Goal: Information Seeking & Learning: Understand process/instructions

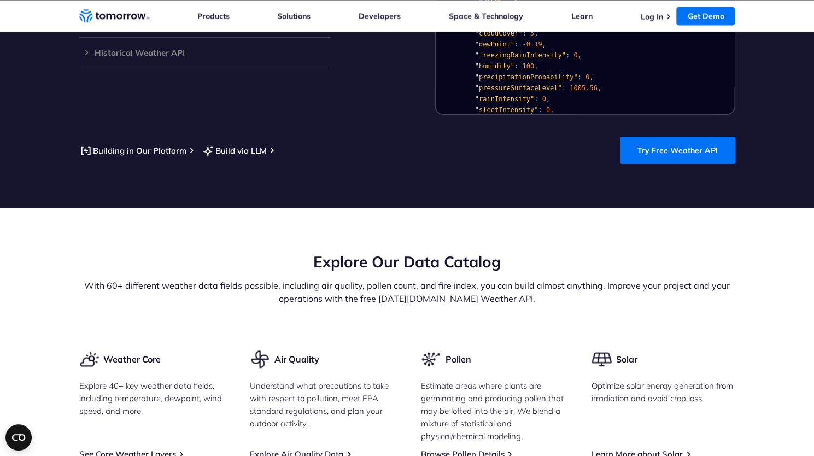
scroll to position [1093, 0]
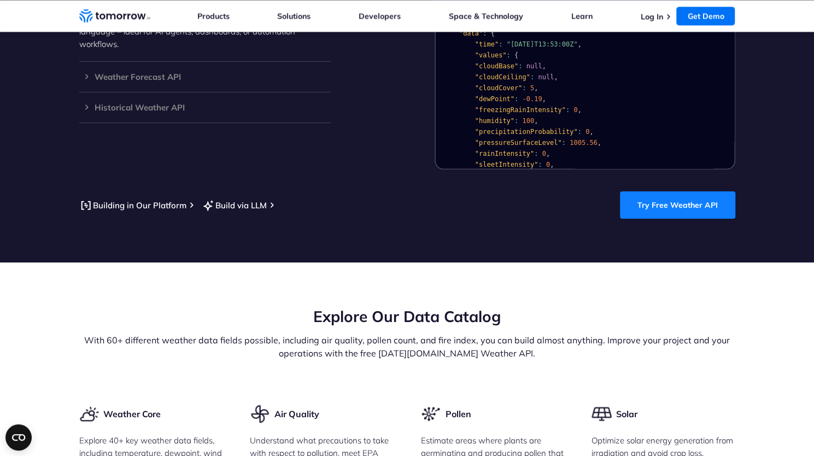
click at [665, 192] on link "Try Free Weather API" at bounding box center [677, 204] width 115 height 27
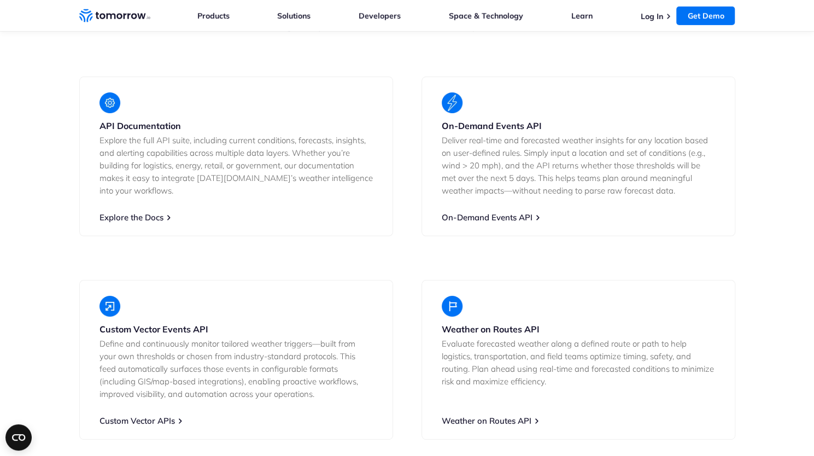
scroll to position [1968, 0]
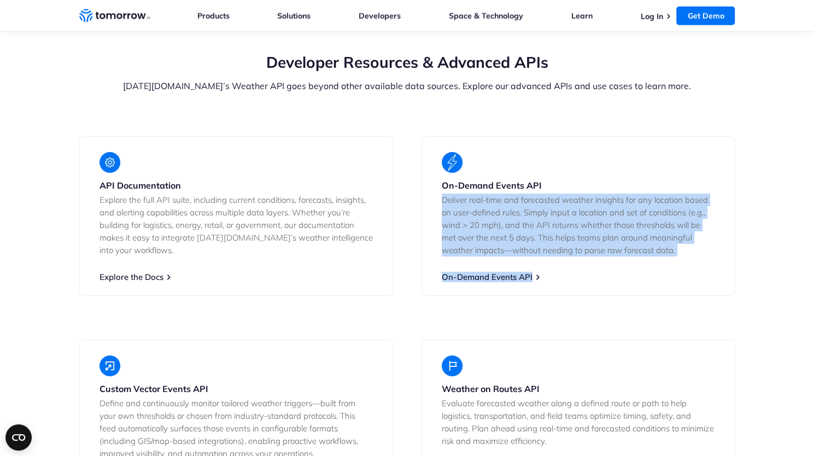
drag, startPoint x: 548, startPoint y: 266, endPoint x: 440, endPoint y: 182, distance: 137.6
click at [440, 182] on div "On-Demand Events API Deliver real-time and forecasted weather insights for any …" at bounding box center [578, 216] width 314 height 160
drag, startPoint x: 440, startPoint y: 182, endPoint x: 656, endPoint y: 259, distance: 229.6
click at [656, 259] on div "On-Demand Events API Deliver real-time and forecasted weather insights for any …" at bounding box center [578, 216] width 314 height 160
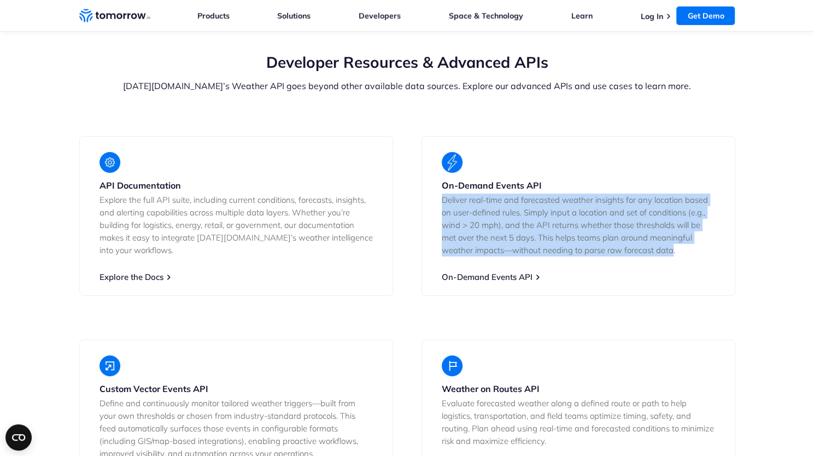
click at [656, 259] on div "On-Demand Events API Deliver real-time and forecasted weather insights for any …" at bounding box center [578, 216] width 314 height 160
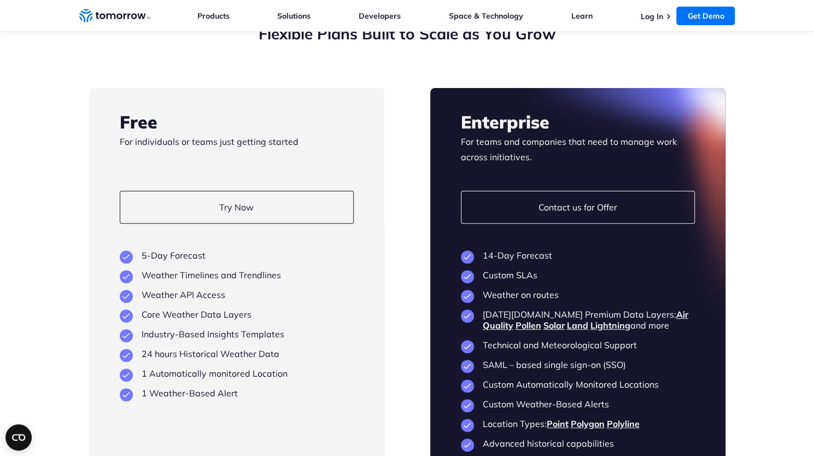
scroll to position [2515, 0]
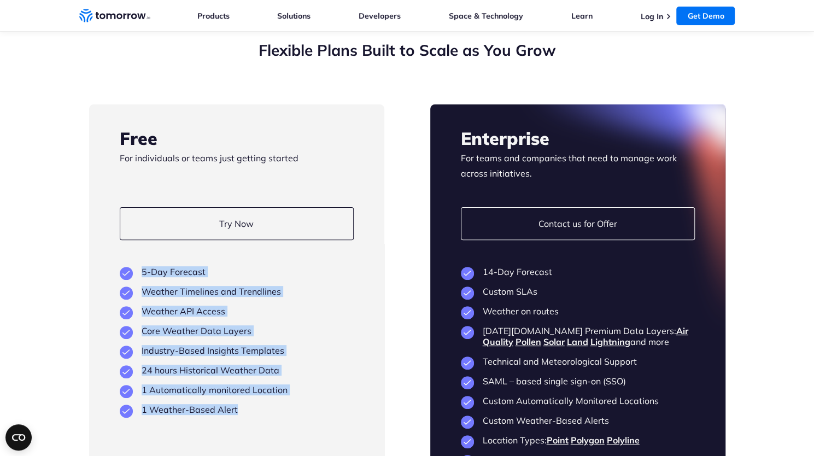
drag, startPoint x: 136, startPoint y: 257, endPoint x: 280, endPoint y: 390, distance: 196.2
click at [280, 390] on ul "5-Day Forecast Weather Timelines and Trendlines Weather API Access Core Weather…" at bounding box center [237, 340] width 234 height 149
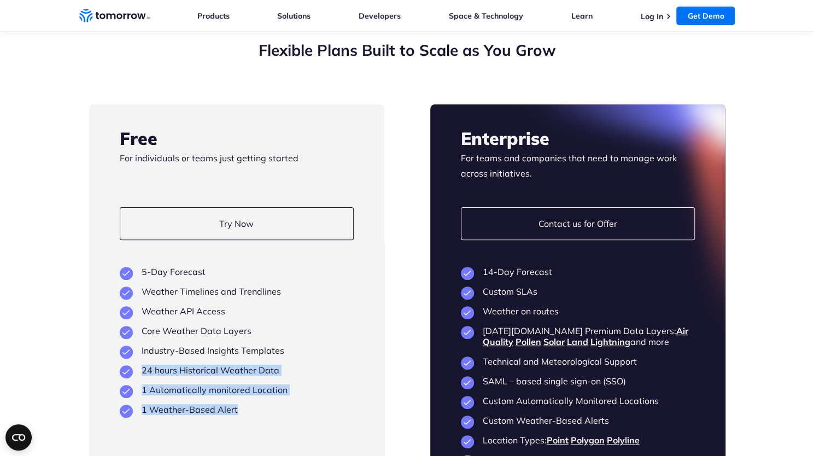
drag, startPoint x: 256, startPoint y: 399, endPoint x: 138, endPoint y: 351, distance: 127.0
click at [138, 351] on ul "5-Day Forecast Weather Timelines and Trendlines Weather API Access Core Weather…" at bounding box center [237, 340] width 234 height 149
drag, startPoint x: 218, startPoint y: 385, endPoint x: 275, endPoint y: 405, distance: 60.2
click at [275, 405] on div "Free For individuals or teams just getting started Try Now View Key Features 5-…" at bounding box center [236, 336] width 295 height 464
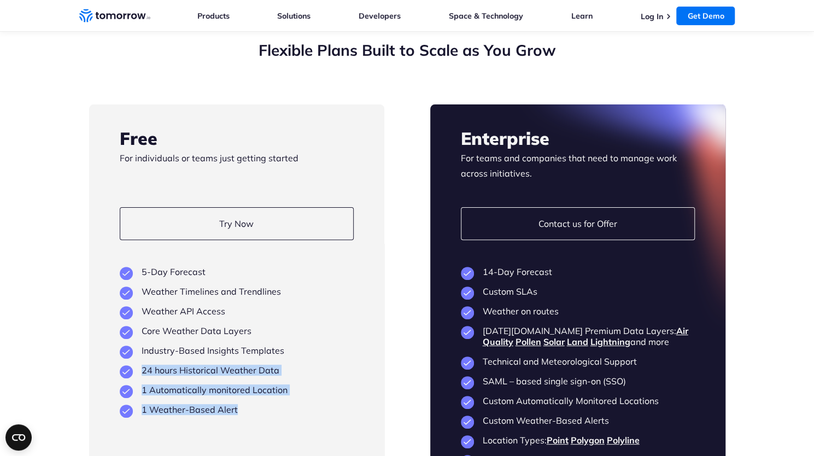
click at [276, 405] on div "Free For individuals or teams just getting started Try Now View Key Features 5-…" at bounding box center [236, 336] width 295 height 464
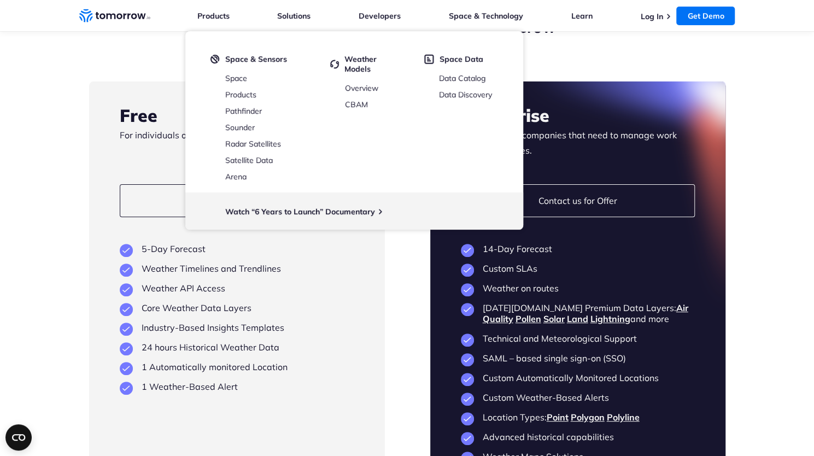
scroll to position [2405, 0]
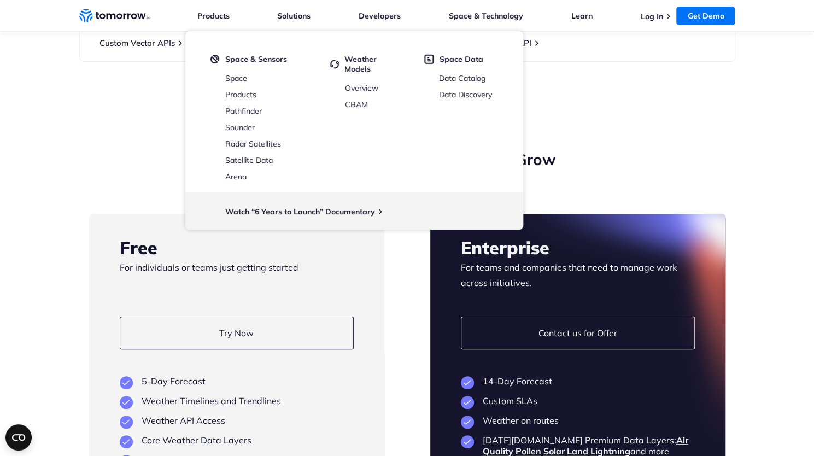
click at [81, 218] on section "Flexible Plans Built to Scale as You Grow Free For individuals or teams just ge…" at bounding box center [407, 414] width 814 height 616
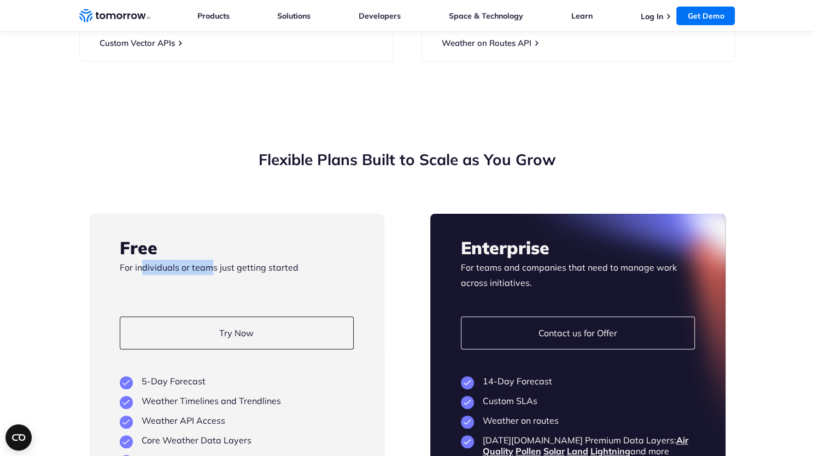
drag, startPoint x: 142, startPoint y: 253, endPoint x: 242, endPoint y: 257, distance: 99.6
click at [242, 260] on p "For individuals or teams just getting started" at bounding box center [237, 275] width 234 height 31
click at [243, 260] on p "For individuals or teams just getting started" at bounding box center [237, 275] width 234 height 31
drag, startPoint x: 299, startPoint y: 252, endPoint x: 147, endPoint y: 253, distance: 152.5
click at [147, 260] on p "For individuals or teams just getting started" at bounding box center [237, 275] width 234 height 31
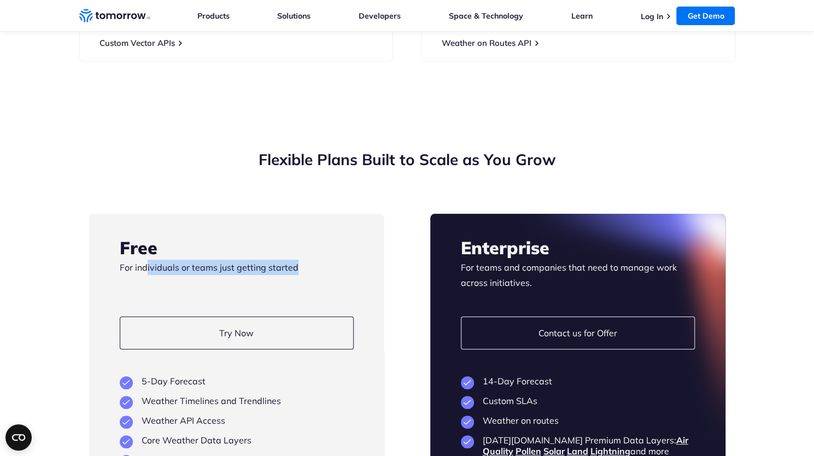
click at [147, 260] on p "For individuals or teams just getting started" at bounding box center [237, 275] width 234 height 31
drag, startPoint x: 130, startPoint y: 256, endPoint x: 281, endPoint y: 255, distance: 150.9
click at [281, 260] on p "For individuals or teams just getting started" at bounding box center [237, 275] width 234 height 31
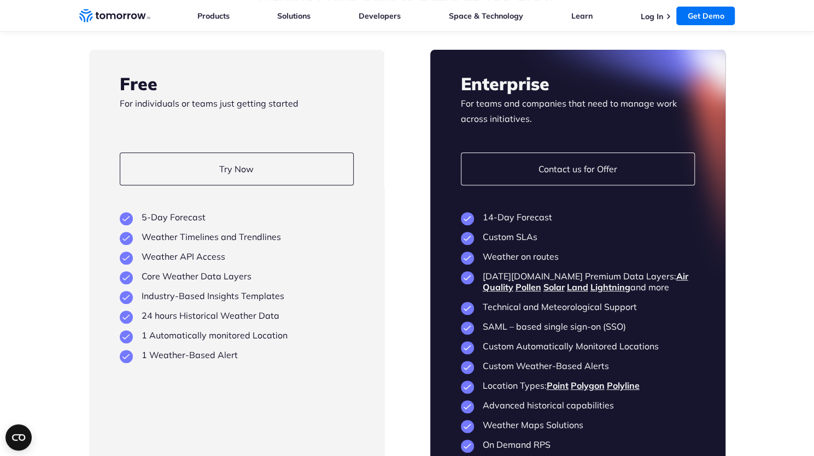
scroll to position [2569, 0]
click at [224, 155] on link "Try Now" at bounding box center [237, 169] width 234 height 33
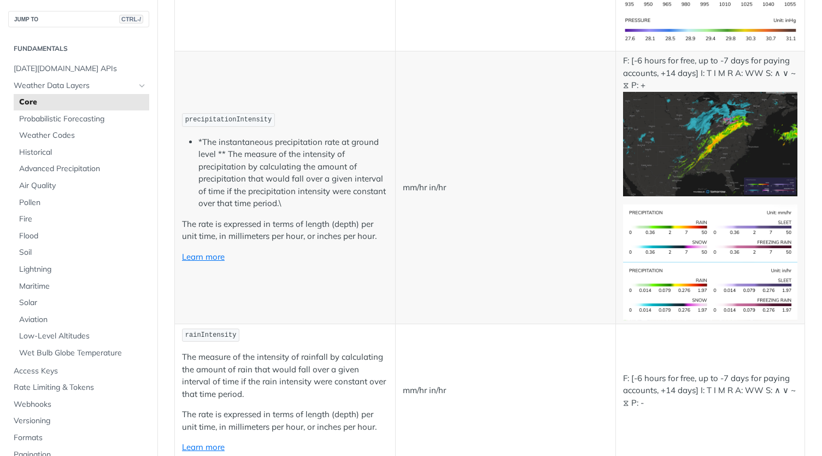
scroll to position [1804, 0]
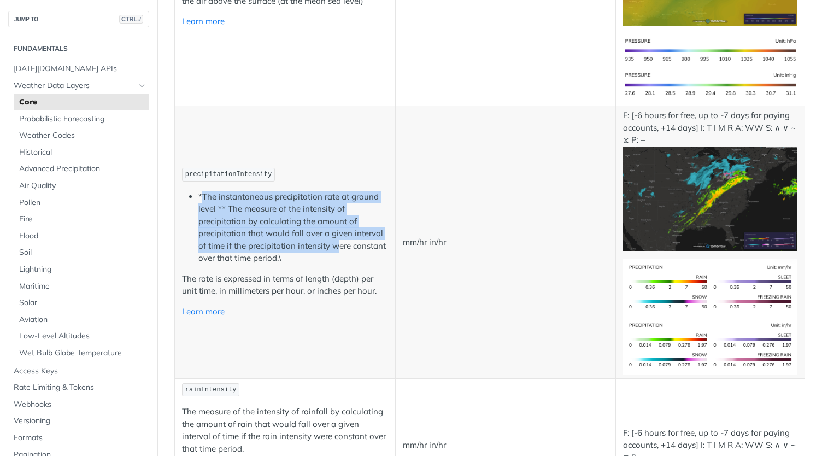
drag, startPoint x: 201, startPoint y: 178, endPoint x: 337, endPoint y: 232, distance: 145.8
click at [337, 231] on li "*The instantaneous precipitation rate at ground level ** The measure of the int…" at bounding box center [293, 228] width 190 height 74
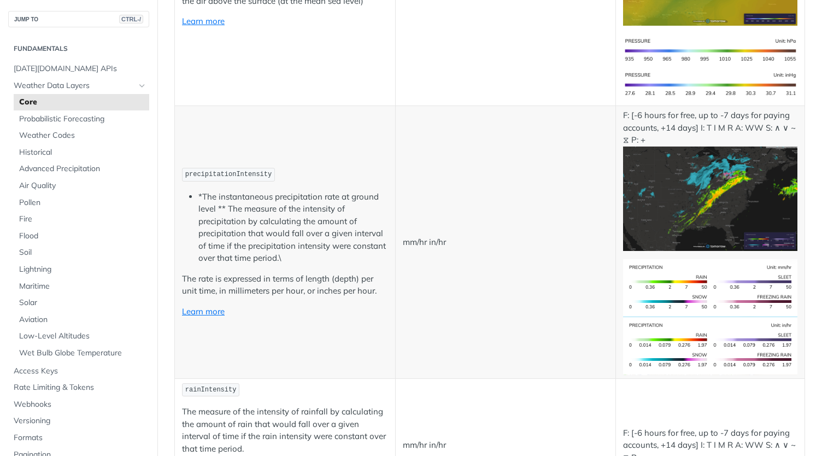
click at [337, 232] on li "*The instantaneous precipitation rate at ground level ** The measure of the int…" at bounding box center [293, 228] width 190 height 74
drag, startPoint x: 456, startPoint y: 221, endPoint x: 401, endPoint y: 221, distance: 55.2
click at [403, 236] on p "mm/hr in/hr" at bounding box center [506, 242] width 206 height 13
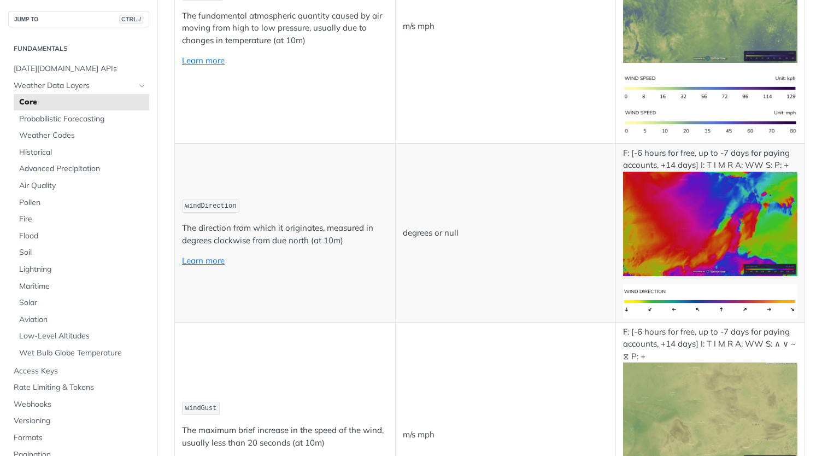
scroll to position [0, 0]
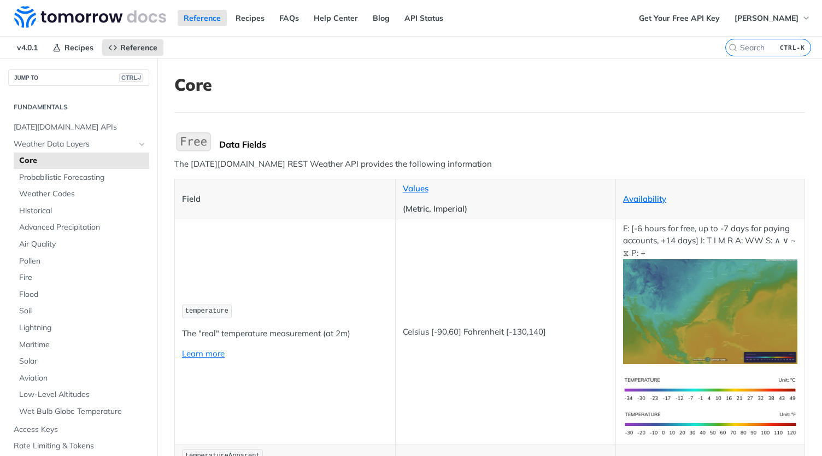
drag, startPoint x: 542, startPoint y: 304, endPoint x: 517, endPoint y: -32, distance: 337.1
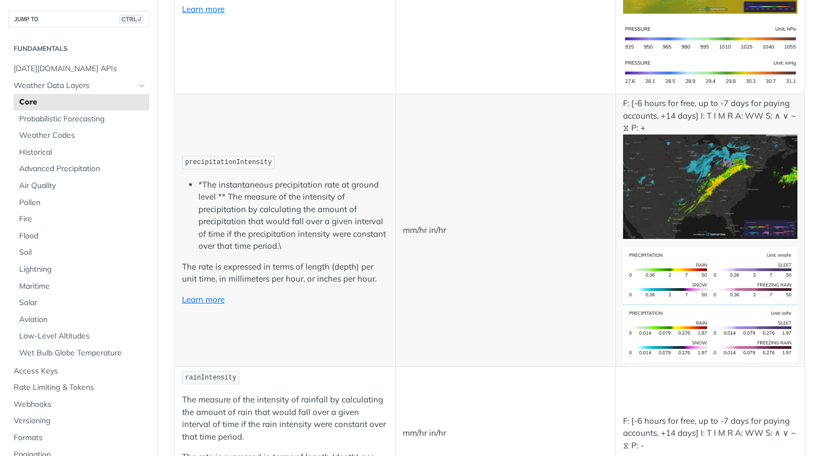
scroll to position [1913, 0]
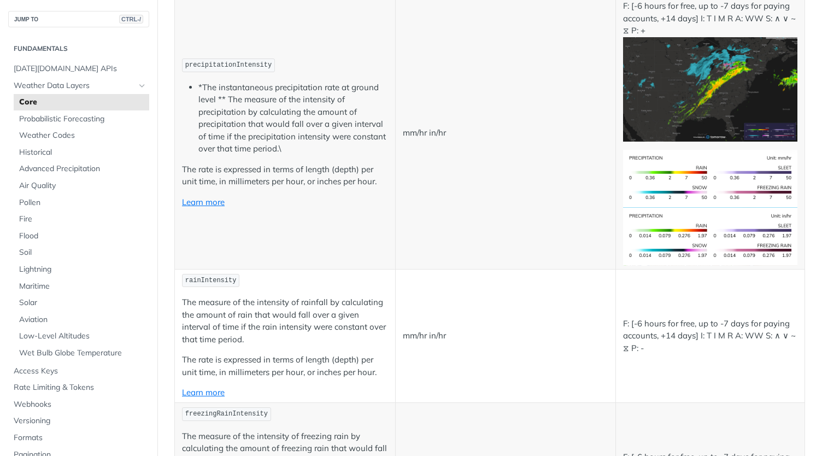
click at [230, 61] on span "precipitationIntensity" at bounding box center [228, 65] width 86 height 8
drag, startPoint x: 199, startPoint y: 65, endPoint x: 218, endPoint y: 76, distance: 21.8
click at [218, 81] on li "*The instantaneous precipitation rate at ground level ** The measure of the int…" at bounding box center [293, 118] width 190 height 74
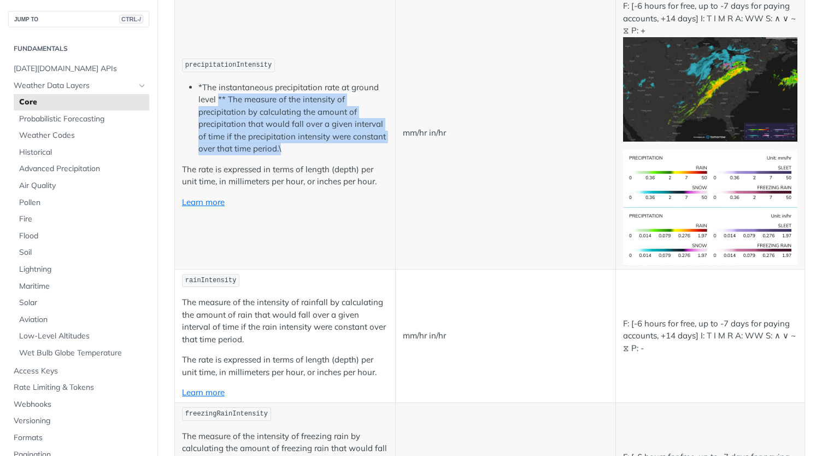
drag, startPoint x: 218, startPoint y: 76, endPoint x: 339, endPoint y: 126, distance: 131.4
click at [339, 126] on li "*The instantaneous precipitation rate at ground level ** The measure of the int…" at bounding box center [293, 118] width 190 height 74
drag, startPoint x: 322, startPoint y: 125, endPoint x: 215, endPoint y: 80, distance: 115.9
click at [215, 81] on li "*The instantaneous precipitation rate at ground level ** The measure of the int…" at bounding box center [293, 118] width 190 height 74
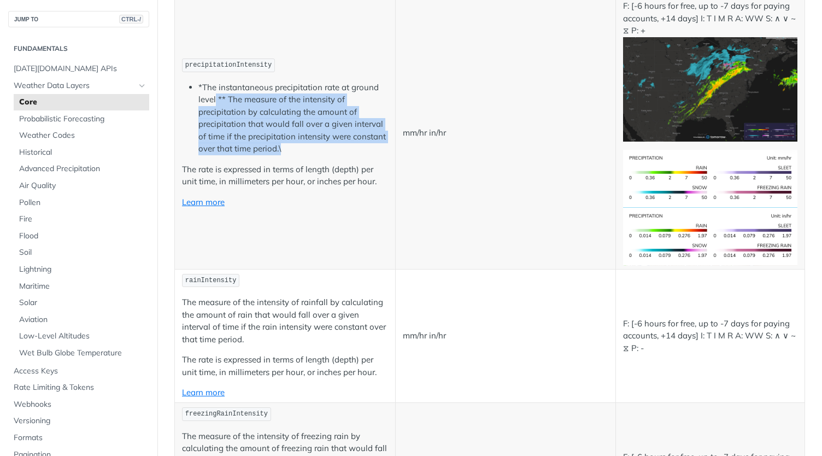
click at [215, 81] on li "*The instantaneous precipitation rate at ground level ** The measure of the int…" at bounding box center [293, 118] width 190 height 74
drag, startPoint x: 215, startPoint y: 80, endPoint x: 347, endPoint y: 133, distance: 141.5
click at [347, 133] on li "*The instantaneous precipitation rate at ground level ** The measure of the int…" at bounding box center [293, 118] width 190 height 74
drag, startPoint x: 347, startPoint y: 133, endPoint x: 221, endPoint y: 81, distance: 135.5
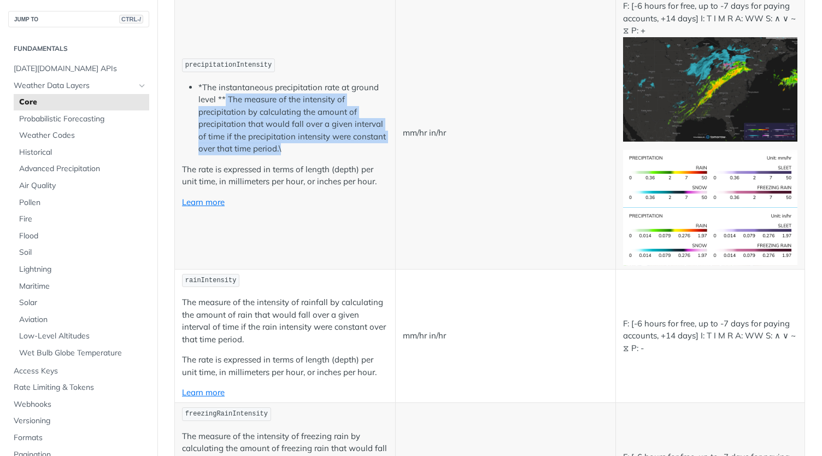
click at [223, 82] on li "*The instantaneous precipitation rate at ground level ** The measure of the int…" at bounding box center [293, 118] width 190 height 74
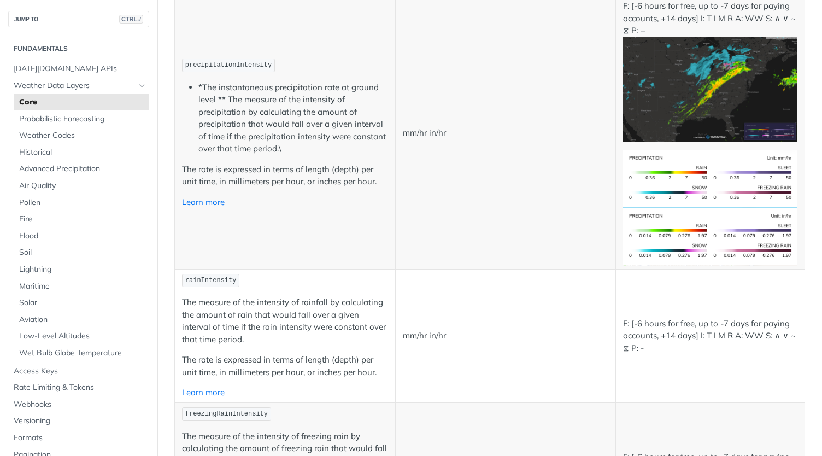
click at [221, 81] on li "*The instantaneous precipitation rate at ground level ** The measure of the int…" at bounding box center [293, 118] width 190 height 74
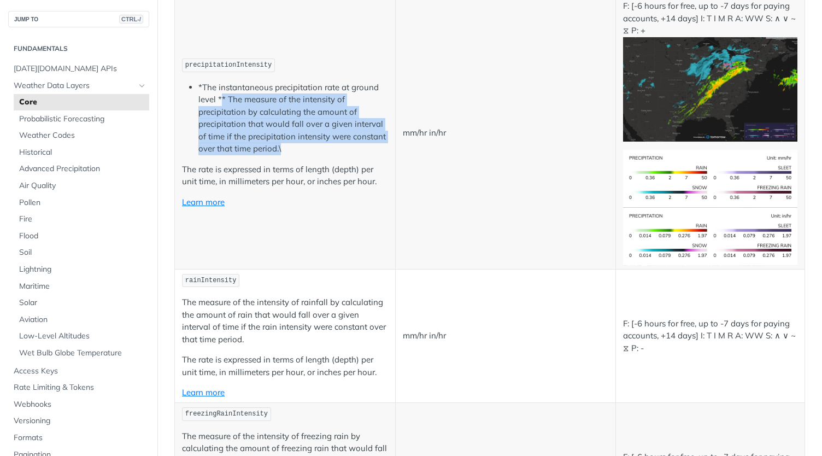
drag, startPoint x: 221, startPoint y: 81, endPoint x: 349, endPoint y: 127, distance: 135.6
click at [349, 127] on li "*The instantaneous precipitation rate at ground level ** The measure of the int…" at bounding box center [293, 118] width 190 height 74
drag, startPoint x: 342, startPoint y: 125, endPoint x: 219, endPoint y: 81, distance: 130.0
click at [219, 81] on li "*The instantaneous precipitation rate at ground level ** The measure of the int…" at bounding box center [293, 118] width 190 height 74
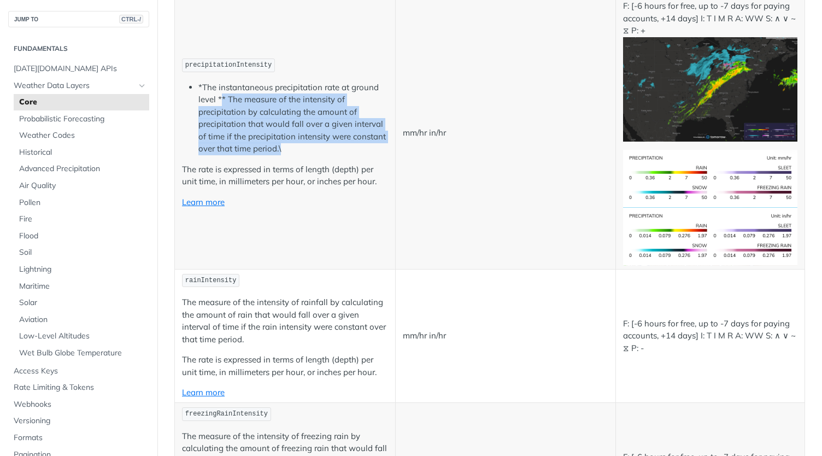
click at [219, 81] on li "*The instantaneous precipitation rate at ground level ** The measure of the int…" at bounding box center [293, 118] width 190 height 74
drag, startPoint x: 219, startPoint y: 81, endPoint x: 354, endPoint y: 125, distance: 141.8
click at [350, 123] on li "*The instantaneous precipitation rate at ground level ** The measure of the int…" at bounding box center [293, 118] width 190 height 74
click at [358, 126] on li "*The instantaneous precipitation rate at ground level ** The measure of the int…" at bounding box center [293, 118] width 190 height 74
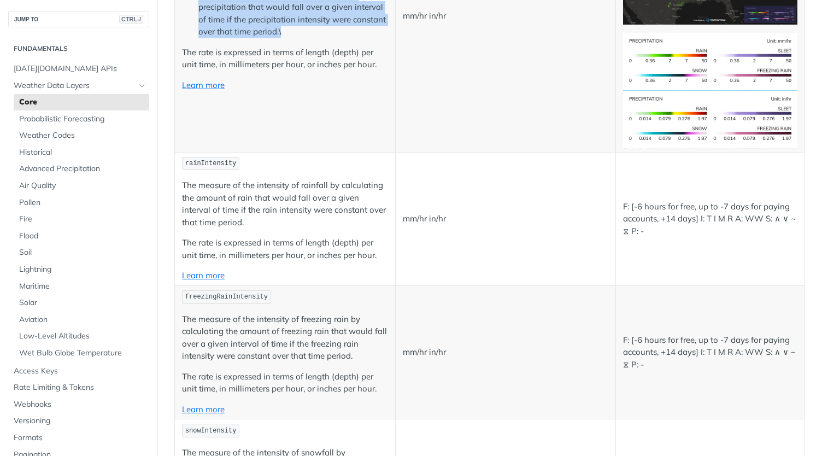
scroll to position [2132, 0]
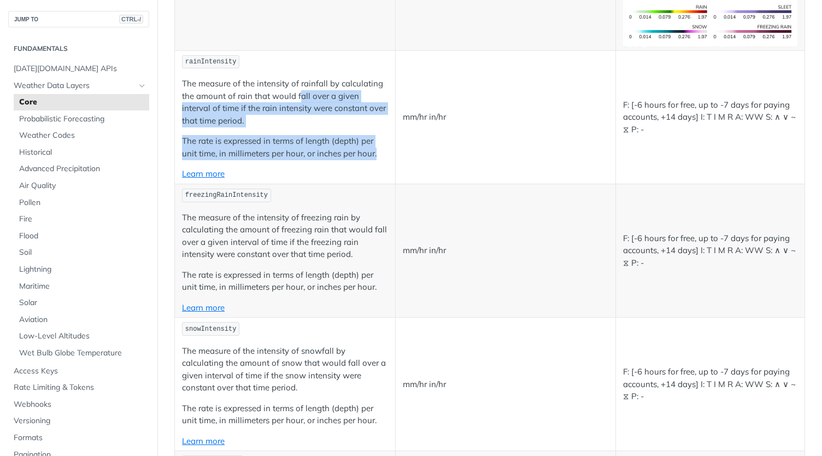
drag, startPoint x: 385, startPoint y: 128, endPoint x: 294, endPoint y: 68, distance: 109.0
click at [294, 69] on td "rainIntensity The measure of the intensity of rainfall by calculating the amoun…" at bounding box center [285, 116] width 221 height 133
click at [294, 78] on p "The measure of the intensity of rainfall by calculating the amount of rain that…" at bounding box center [285, 102] width 206 height 49
drag, startPoint x: 294, startPoint y: 68, endPoint x: 351, endPoint y: 126, distance: 81.2
click at [351, 125] on td "rainIntensity The measure of the intensity of rainfall by calculating the amoun…" at bounding box center [285, 116] width 221 height 133
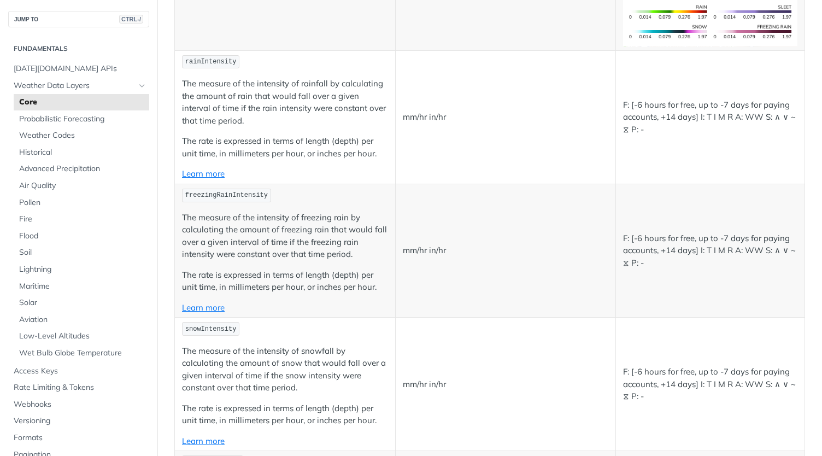
click at [352, 135] on p "The rate is expressed in terms of length (depth) per unit time, in millimeters …" at bounding box center [285, 147] width 206 height 25
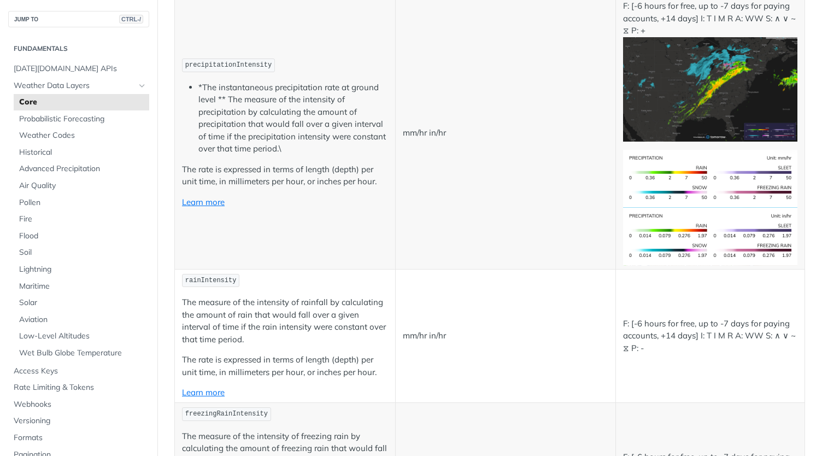
scroll to position [1913, 0]
drag, startPoint x: 693, startPoint y: 301, endPoint x: 764, endPoint y: 300, distance: 71.6
click at [764, 318] on p "F: [-6 hours for free, up to -7 days for paying accounts, +14 days] I: T I M R …" at bounding box center [710, 336] width 174 height 37
drag, startPoint x: 787, startPoint y: 301, endPoint x: 687, endPoint y: 297, distance: 100.6
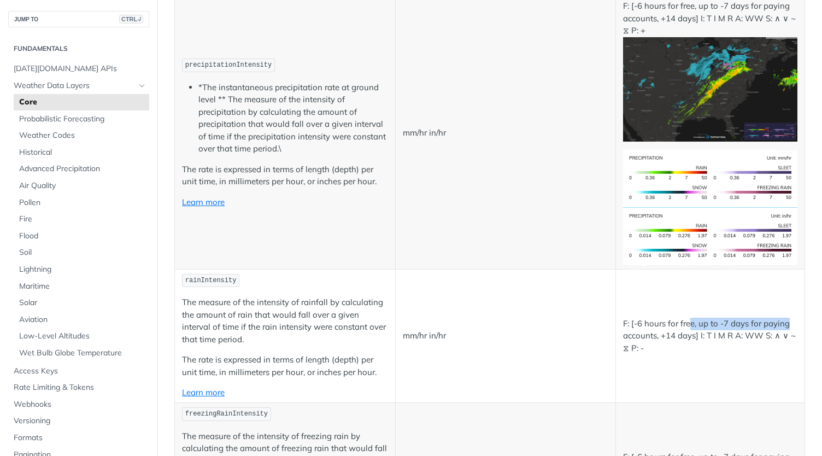
click at [687, 318] on p "F: [-6 hours for free, up to -7 days for paying accounts, +14 days] I: T I M R …" at bounding box center [710, 336] width 174 height 37
drag, startPoint x: 687, startPoint y: 297, endPoint x: 764, endPoint y: 300, distance: 77.1
click at [764, 318] on p "F: [-6 hours for free, up to -7 days for paying accounts, +14 days] I: T I M R …" at bounding box center [710, 336] width 174 height 37
click at [765, 318] on p "F: [-6 hours for free, up to -7 days for paying accounts, +14 days] I: T I M R …" at bounding box center [710, 336] width 174 height 37
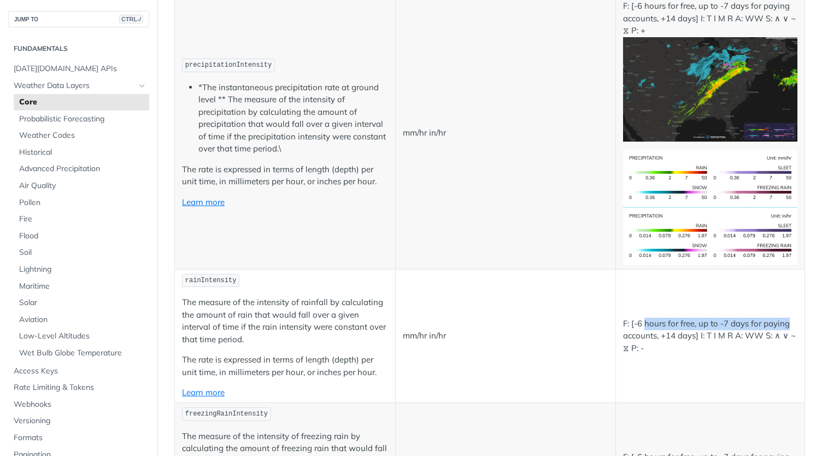
drag, startPoint x: 787, startPoint y: 301, endPoint x: 639, endPoint y: 298, distance: 148.7
click at [639, 318] on p "F: [-6 hours for free, up to -7 days for paying accounts, +14 days] I: T I M R …" at bounding box center [710, 336] width 174 height 37
drag, startPoint x: 635, startPoint y: 300, endPoint x: 685, endPoint y: 303, distance: 50.4
click at [685, 318] on p "F: [-6 hours for free, up to -7 days for paying accounts, +14 days] I: T I M R …" at bounding box center [710, 336] width 174 height 37
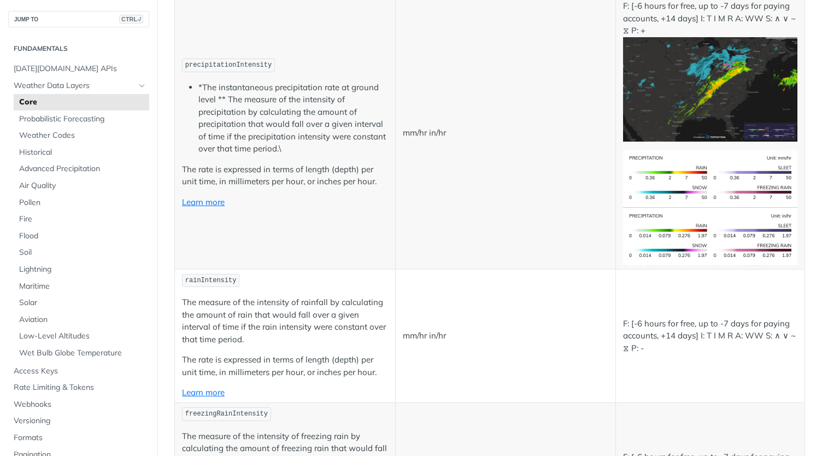
click at [690, 318] on p "F: [-6 hours for free, up to -7 days for paying accounts, +14 days] I: T I M R …" at bounding box center [710, 336] width 174 height 37
drag, startPoint x: 695, startPoint y: 301, endPoint x: 628, endPoint y: 298, distance: 67.3
click at [628, 318] on p "F: [-6 hours for free, up to -7 days for paying accounts, +14 days] I: T I M R …" at bounding box center [710, 336] width 174 height 37
drag, startPoint x: 628, startPoint y: 298, endPoint x: 698, endPoint y: 301, distance: 70.0
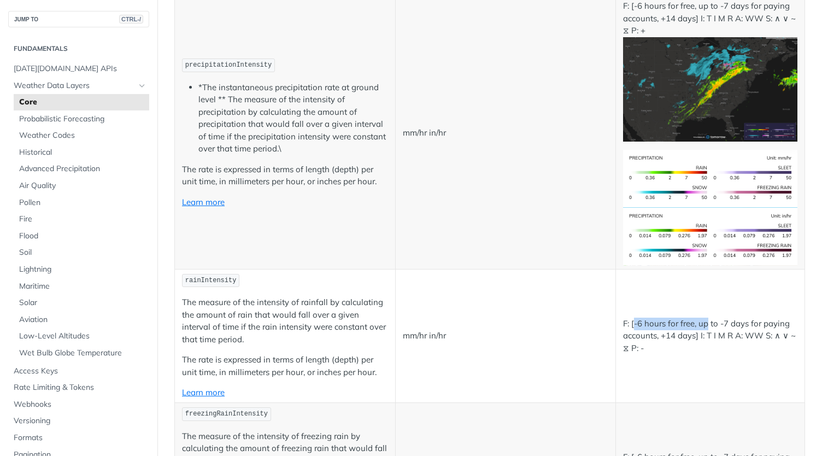
click at [698, 318] on p "F: [-6 hours for free, up to -7 days for paying accounts, +14 days] I: T I M R …" at bounding box center [710, 336] width 174 height 37
drag, startPoint x: 688, startPoint y: 301, endPoint x: 634, endPoint y: 299, distance: 54.1
click at [634, 318] on p "F: [-6 hours for free, up to -7 days for paying accounts, +14 days] I: T I M R …" at bounding box center [710, 336] width 174 height 37
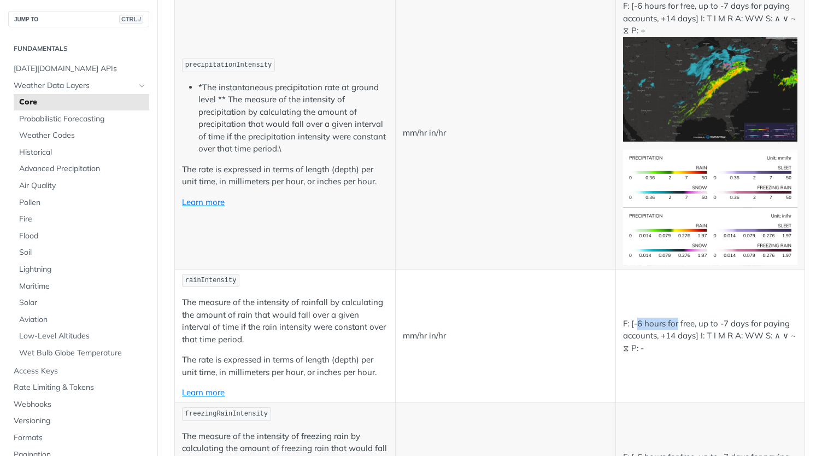
drag, startPoint x: 634, startPoint y: 299, endPoint x: 689, endPoint y: 300, distance: 55.2
click at [689, 318] on p "F: [-6 hours for free, up to -7 days for paying accounts, +14 days] I: T I M R …" at bounding box center [710, 336] width 174 height 37
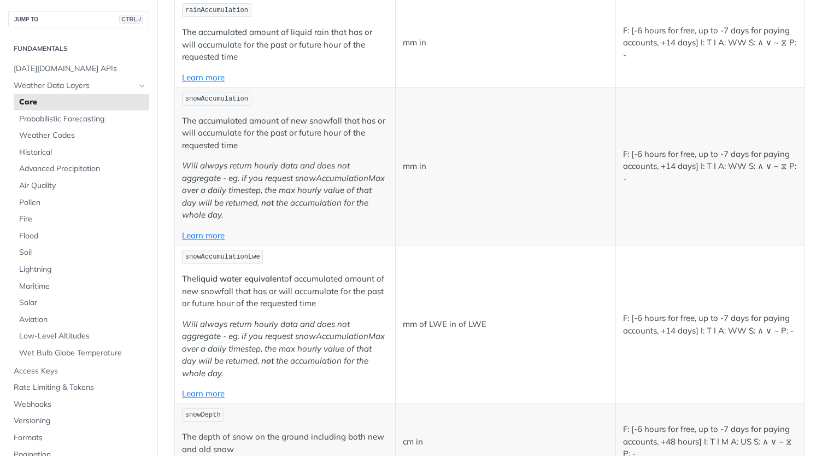
scroll to position [3116, 0]
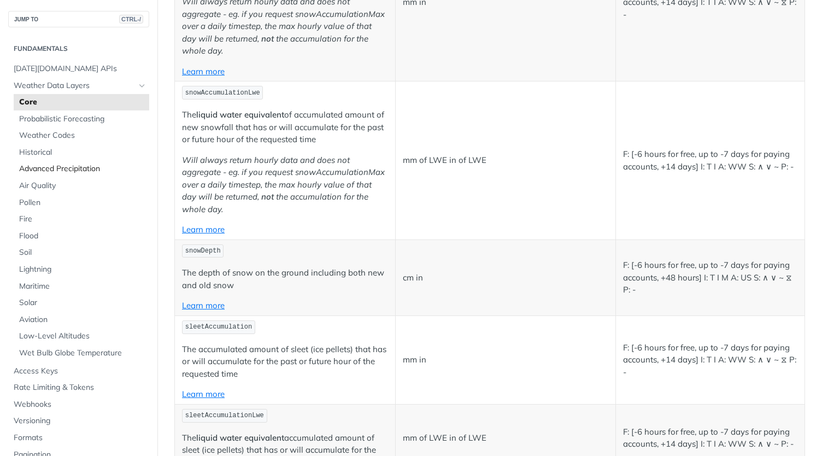
click at [48, 169] on span "Advanced Precipitation" at bounding box center [82, 168] width 127 height 11
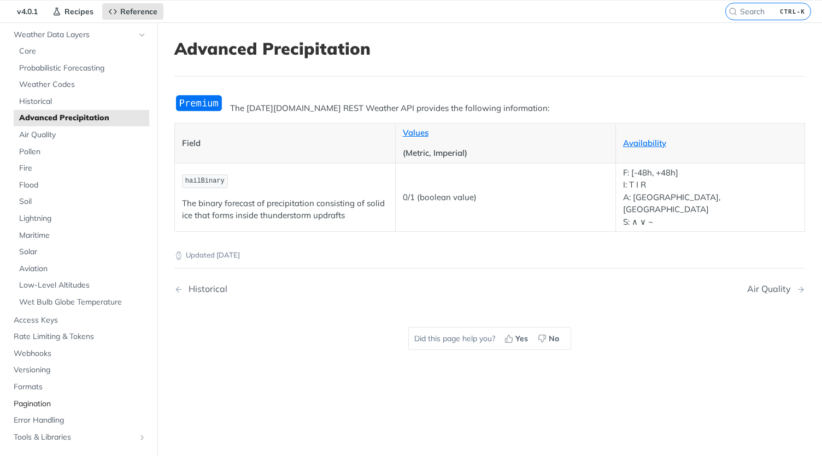
scroll to position [109, 0]
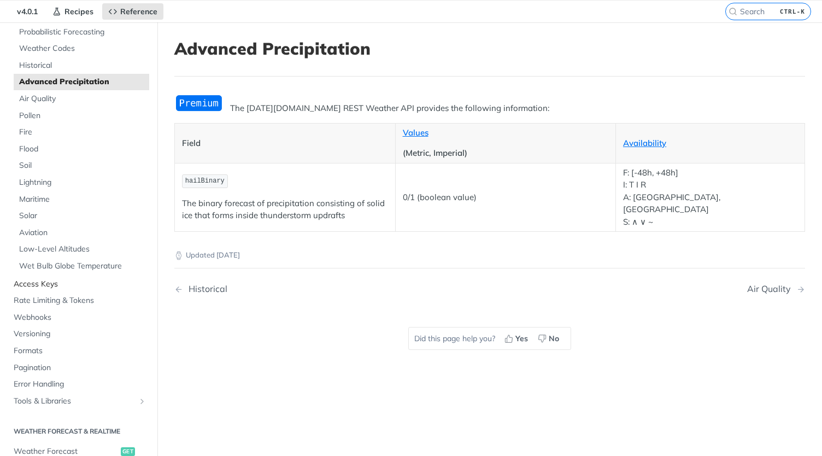
click at [43, 282] on span "Access Keys" at bounding box center [80, 284] width 133 height 11
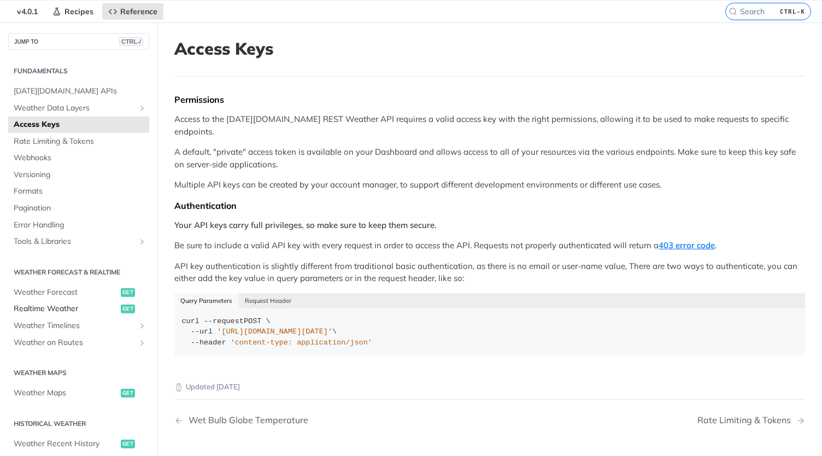
click at [61, 311] on span "Realtime Weather" at bounding box center [66, 308] width 104 height 11
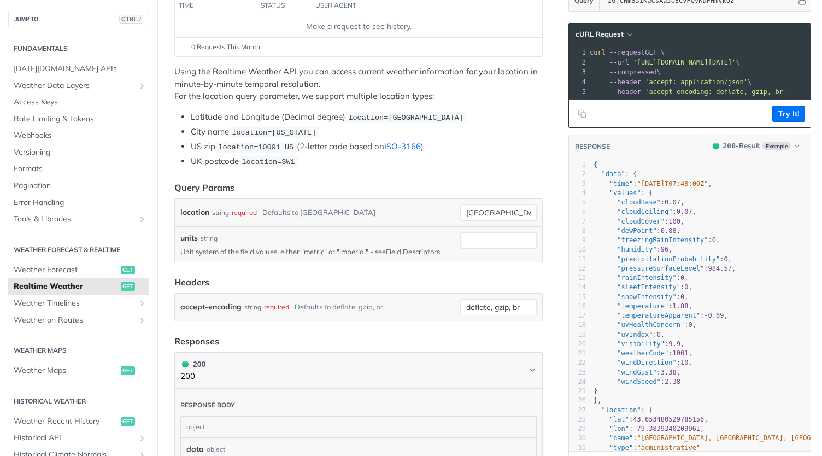
scroll to position [109, 0]
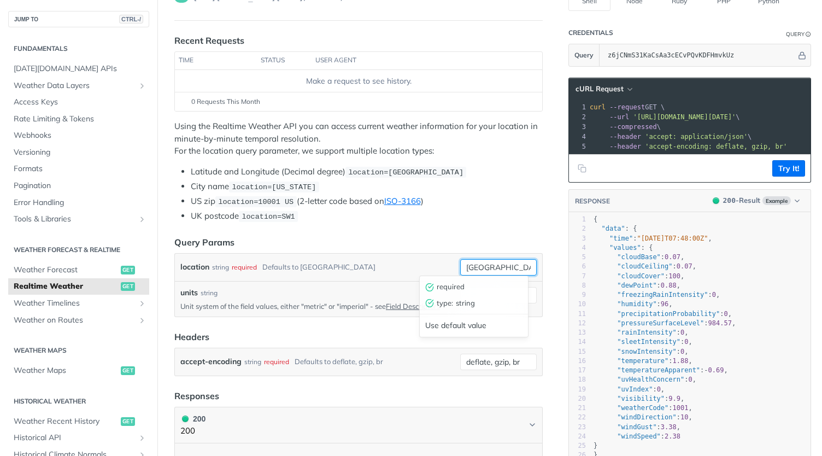
click at [485, 264] on input "toronto" at bounding box center [498, 267] width 77 height 16
click at [476, 236] on header "Query Params" at bounding box center [358, 242] width 368 height 13
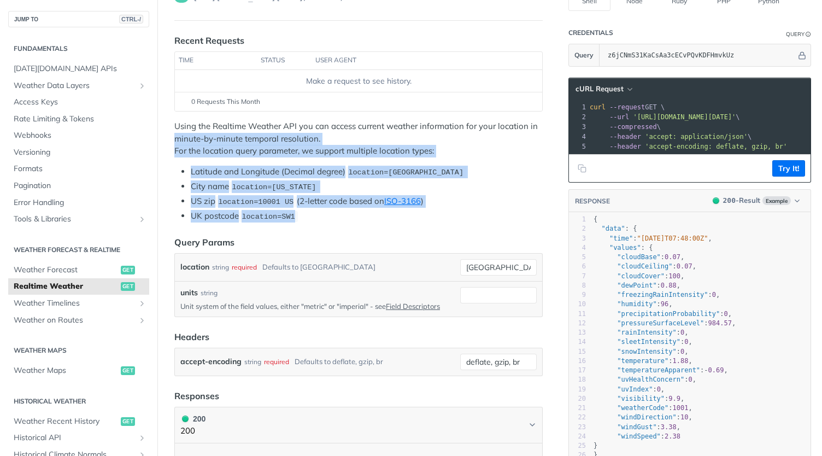
drag, startPoint x: 313, startPoint y: 212, endPoint x: 177, endPoint y: 130, distance: 158.2
click at [177, 130] on div "Using the Realtime Weather API you can access current weather information for y…" at bounding box center [358, 171] width 368 height 102
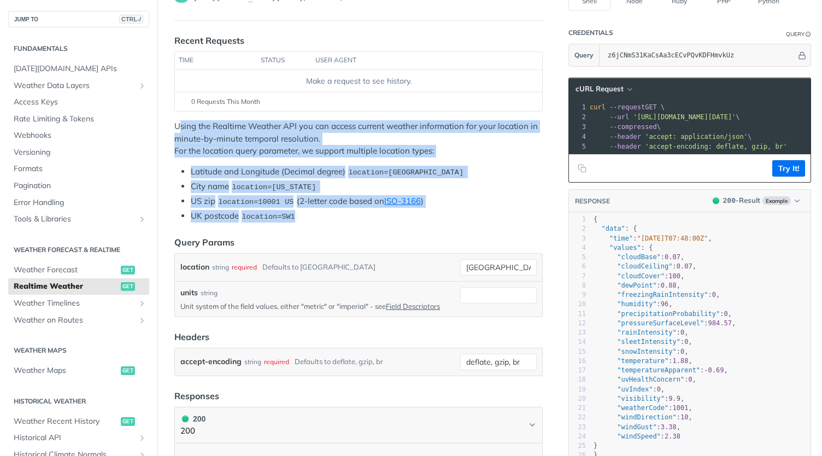
click at [177, 130] on p "Using the Realtime Weather API you can access current weather information for y…" at bounding box center [358, 138] width 368 height 37
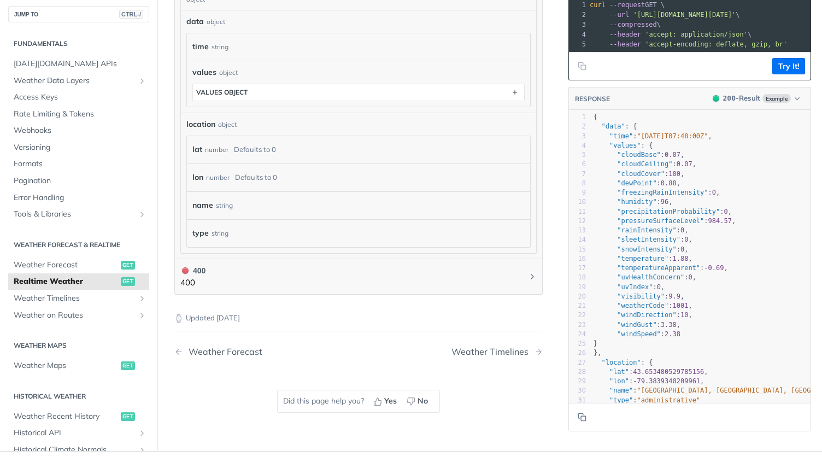
scroll to position [492, 0]
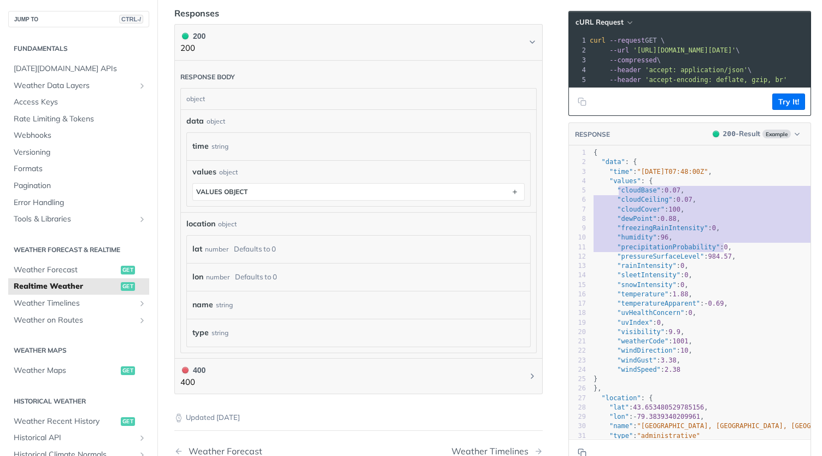
type textarea "cloudBase": 0.07, "cloudCeiling": 0.07, "cloudCover": 100, "dewPoint": 0.88, "f…"
drag, startPoint x: 609, startPoint y: 196, endPoint x: 721, endPoint y: 269, distance: 133.1
click at [721, 269] on div "1 { 2 "data" : { 3 "time" : "2023-01-26T07:48:00Z" , 4 "values" : { 5 "cloudBas…" at bounding box center [719, 303] width 256 height 311
click at [721, 269] on pre ""rainIntensity" : 0 ," at bounding box center [719, 265] width 256 height 9
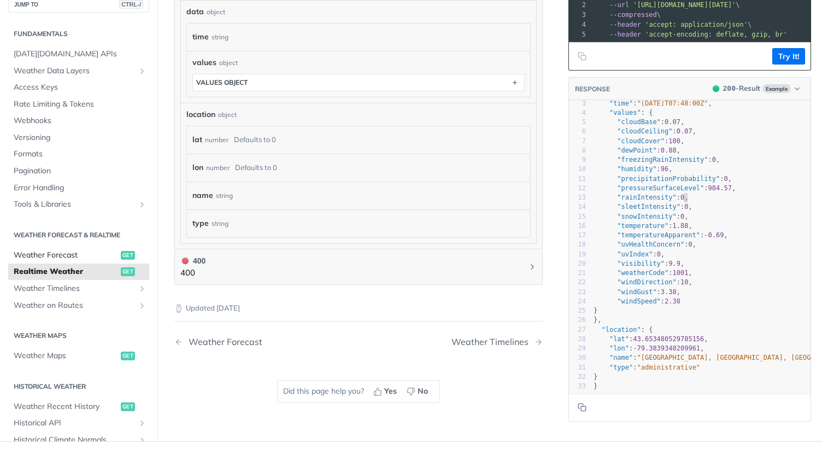
scroll to position [437, 0]
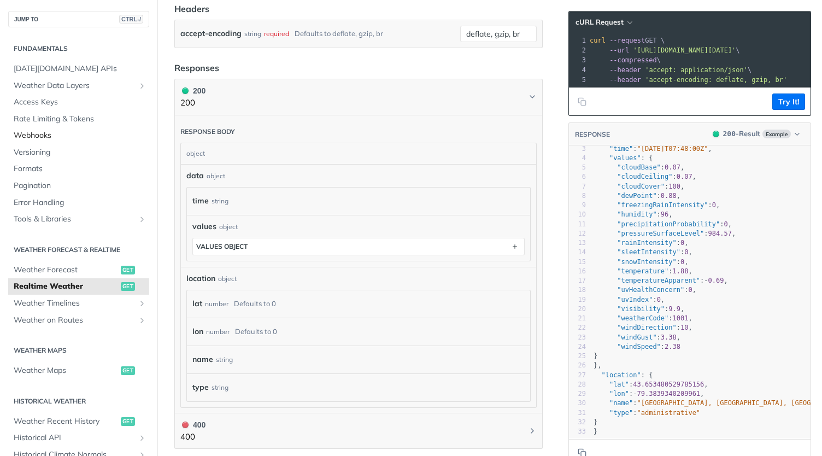
click at [38, 142] on link "Webhooks" at bounding box center [78, 135] width 141 height 16
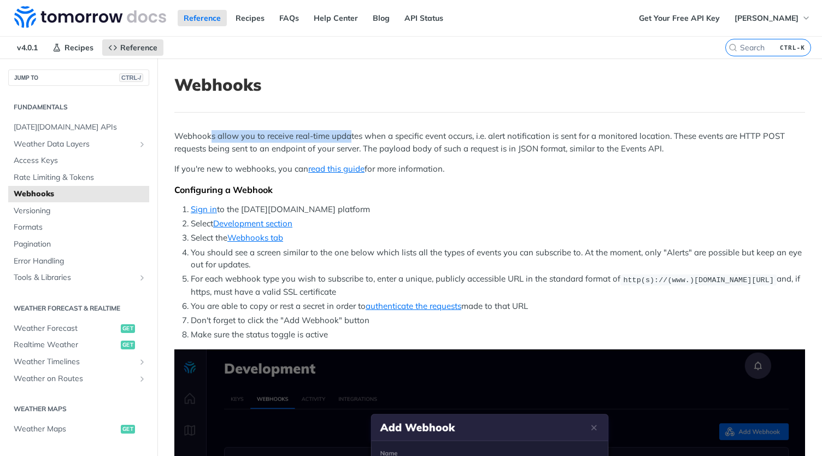
drag, startPoint x: 212, startPoint y: 134, endPoint x: 348, endPoint y: 136, distance: 135.6
click at [348, 136] on p "Webhooks allow you to receive real-time updates when a specific event occurs, i…" at bounding box center [489, 142] width 631 height 25
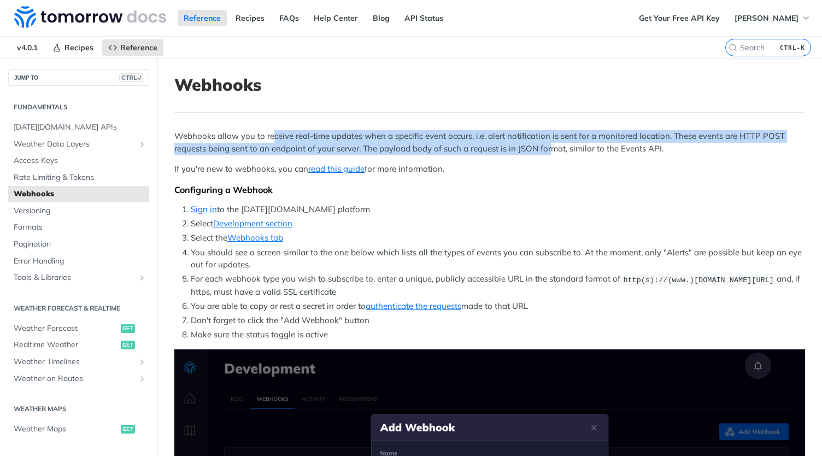
drag, startPoint x: 272, startPoint y: 133, endPoint x: 549, endPoint y: 143, distance: 277.9
click at [549, 143] on p "Webhooks allow you to receive real-time updates when a specific event occurs, i…" at bounding box center [489, 142] width 631 height 25
drag, startPoint x: 714, startPoint y: 154, endPoint x: 478, endPoint y: 137, distance: 236.8
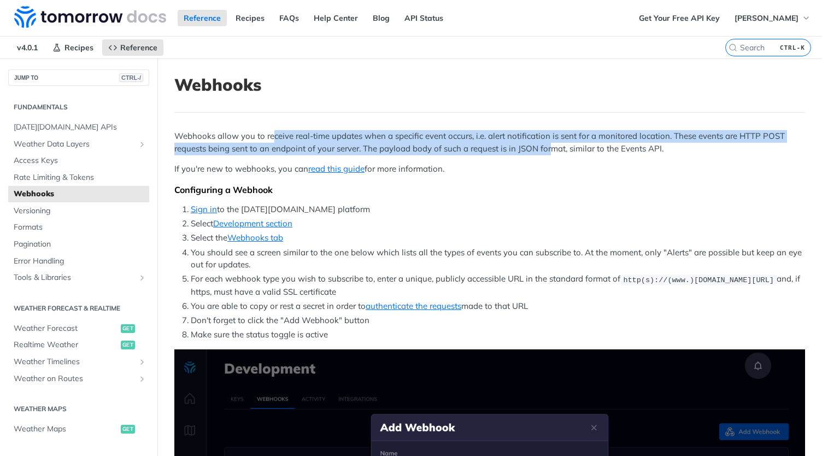
click at [478, 137] on p "Webhooks allow you to receive real-time updates when a specific event occurs, i…" at bounding box center [489, 142] width 631 height 25
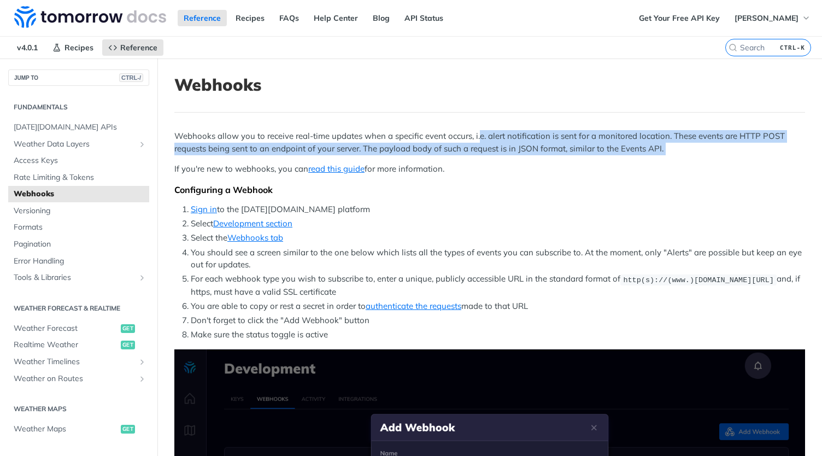
drag, startPoint x: 478, startPoint y: 137, endPoint x: 682, endPoint y: 150, distance: 204.3
click at [682, 149] on p "Webhooks allow you to receive real-time updates when a specific event occurs, i…" at bounding box center [489, 142] width 631 height 25
click at [682, 150] on p "Webhooks allow you to receive real-time updates when a specific event occurs, i…" at bounding box center [489, 142] width 631 height 25
drag, startPoint x: 682, startPoint y: 150, endPoint x: 486, endPoint y: 136, distance: 196.2
click at [486, 136] on p "Webhooks allow you to receive real-time updates when a specific event occurs, i…" at bounding box center [489, 142] width 631 height 25
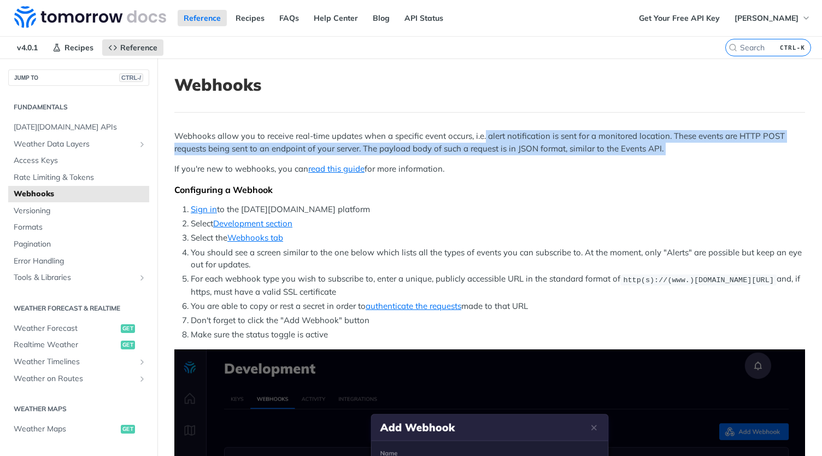
click at [486, 136] on p "Webhooks allow you to receive real-time updates when a specific event occurs, i…" at bounding box center [489, 142] width 631 height 25
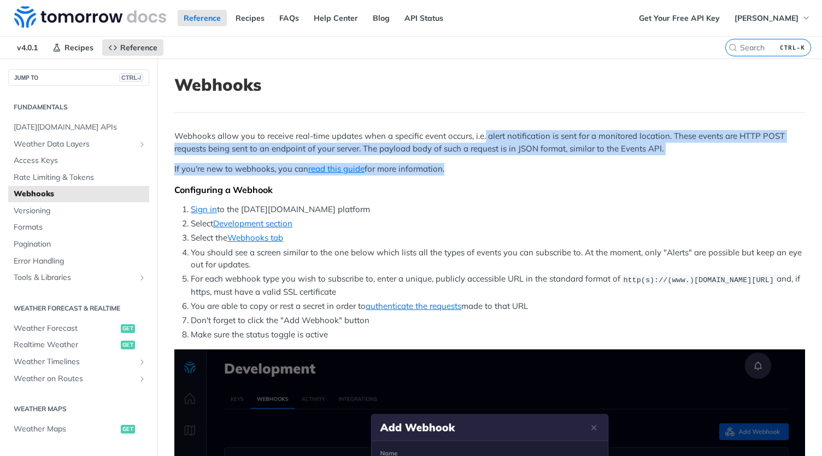
drag, startPoint x: 486, startPoint y: 136, endPoint x: 712, endPoint y: 155, distance: 227.1
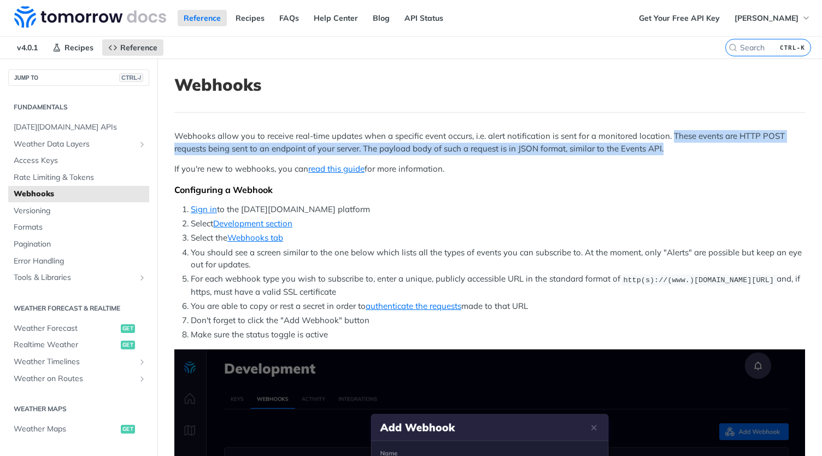
drag, startPoint x: 698, startPoint y: 149, endPoint x: 669, endPoint y: 138, distance: 30.7
click at [670, 138] on p "Webhooks allow you to receive real-time updates when a specific event occurs, i…" at bounding box center [489, 142] width 631 height 25
click at [669, 138] on p "Webhooks allow you to receive real-time updates when a specific event occurs, i…" at bounding box center [489, 142] width 631 height 25
drag, startPoint x: 669, startPoint y: 138, endPoint x: 686, endPoint y: 146, distance: 18.3
click at [685, 146] on p "Webhooks allow you to receive real-time updates when a specific event occurs, i…" at bounding box center [489, 142] width 631 height 25
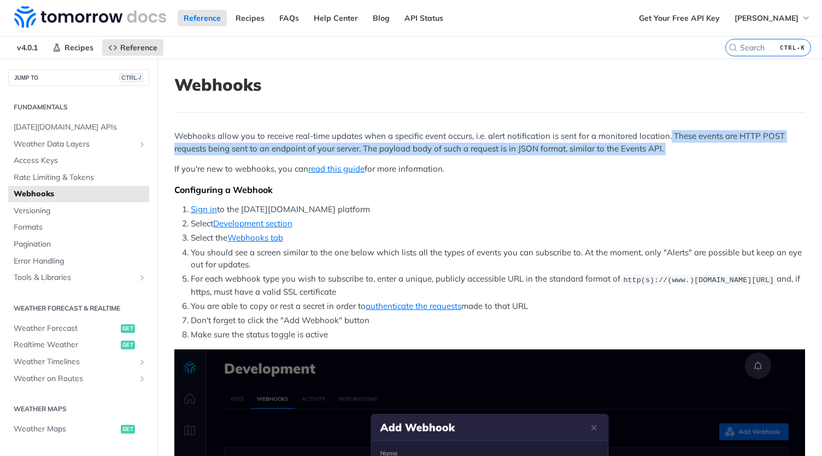
click at [686, 146] on p "Webhooks allow you to receive real-time updates when a specific event occurs, i…" at bounding box center [489, 142] width 631 height 25
drag, startPoint x: 686, startPoint y: 146, endPoint x: 570, endPoint y: 139, distance: 116.1
click at [572, 139] on p "Webhooks allow you to receive real-time updates when a specific event occurs, i…" at bounding box center [489, 142] width 631 height 25
click at [569, 139] on p "Webhooks allow you to receive real-time updates when a specific event occurs, i…" at bounding box center [489, 142] width 631 height 25
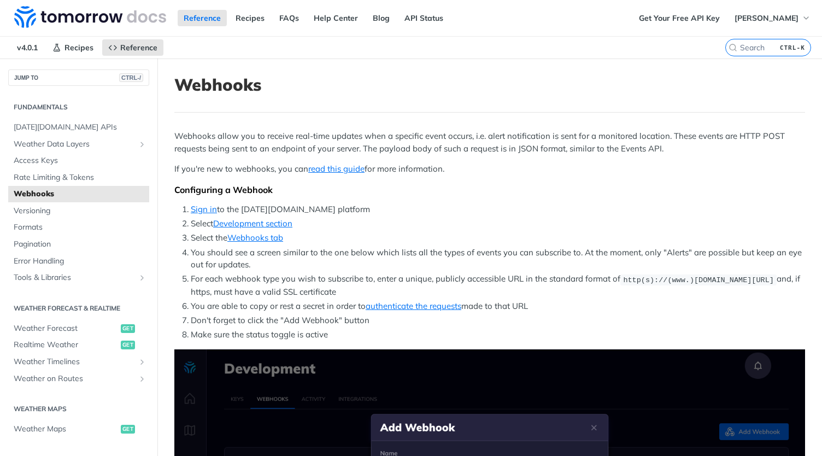
drag, startPoint x: 569, startPoint y: 139, endPoint x: 683, endPoint y: 154, distance: 115.1
click at [683, 154] on p "Webhooks allow you to receive real-time updates when a specific event occurs, i…" at bounding box center [489, 142] width 631 height 25
click at [684, 154] on p "Webhooks allow you to receive real-time updates when a specific event occurs, i…" at bounding box center [489, 142] width 631 height 25
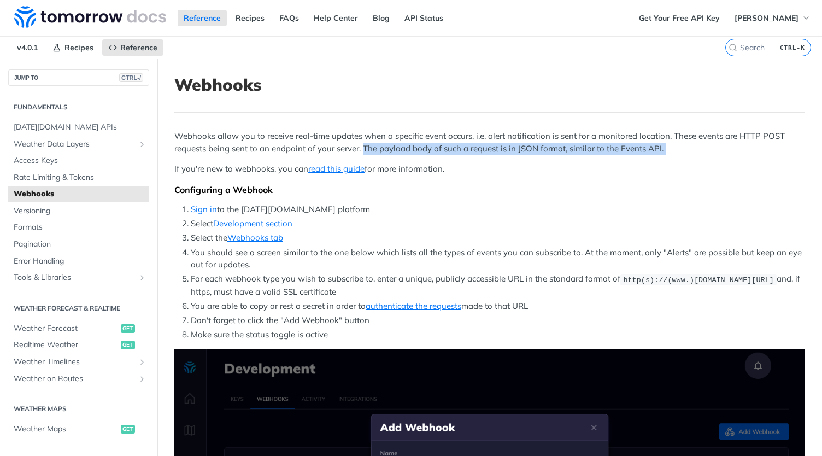
drag, startPoint x: 684, startPoint y: 154, endPoint x: 371, endPoint y: 145, distance: 313.3
click at [371, 145] on p "Webhooks allow you to receive real-time updates when a specific event occurs, i…" at bounding box center [489, 142] width 631 height 25
drag, startPoint x: 371, startPoint y: 145, endPoint x: 752, endPoint y: 145, distance: 381.0
click at [752, 145] on p "Webhooks allow you to receive real-time updates when a specific event occurs, i…" at bounding box center [489, 142] width 631 height 25
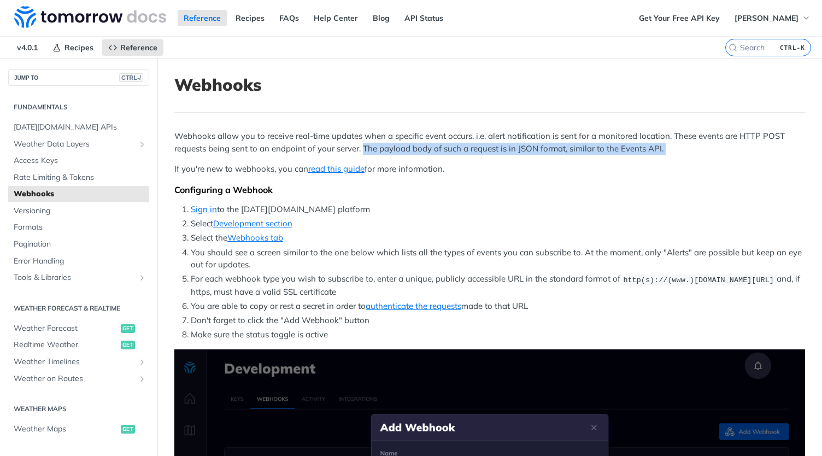
click at [752, 145] on p "Webhooks allow you to receive real-time updates when a specific event occurs, i…" at bounding box center [489, 142] width 631 height 25
drag, startPoint x: 658, startPoint y: 142, endPoint x: 364, endPoint y: 144, distance: 294.7
click at [364, 144] on p "Webhooks allow you to receive real-time updates when a specific event occurs, i…" at bounding box center [489, 142] width 631 height 25
drag, startPoint x: 364, startPoint y: 144, endPoint x: 704, endPoint y: 149, distance: 340.6
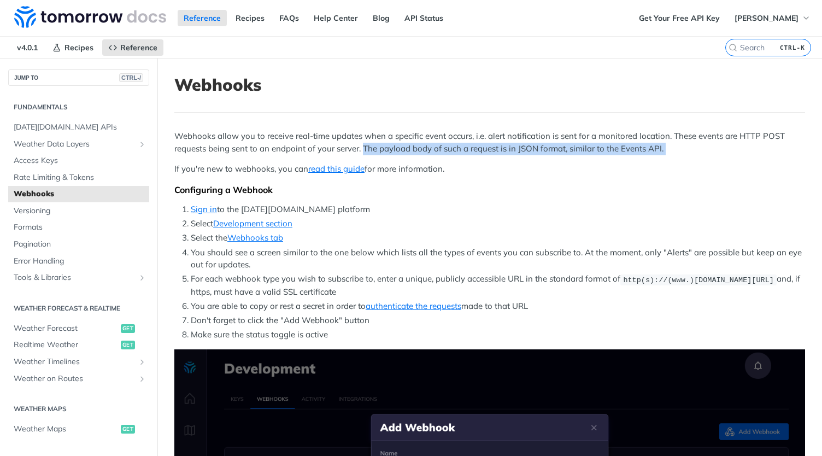
click at [701, 149] on p "Webhooks allow you to receive real-time updates when a specific event occurs, i…" at bounding box center [489, 142] width 631 height 25
click at [704, 149] on p "Webhooks allow you to receive real-time updates when a specific event occurs, i…" at bounding box center [489, 142] width 631 height 25
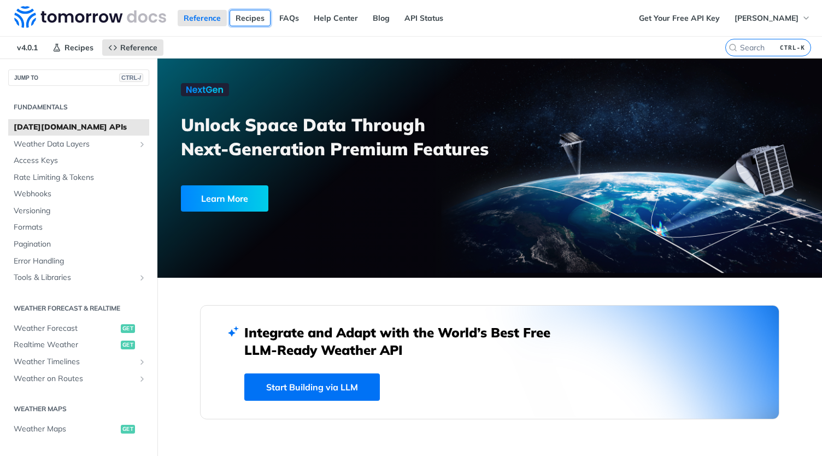
click at [254, 17] on link "Recipes" at bounding box center [250, 18] width 41 height 16
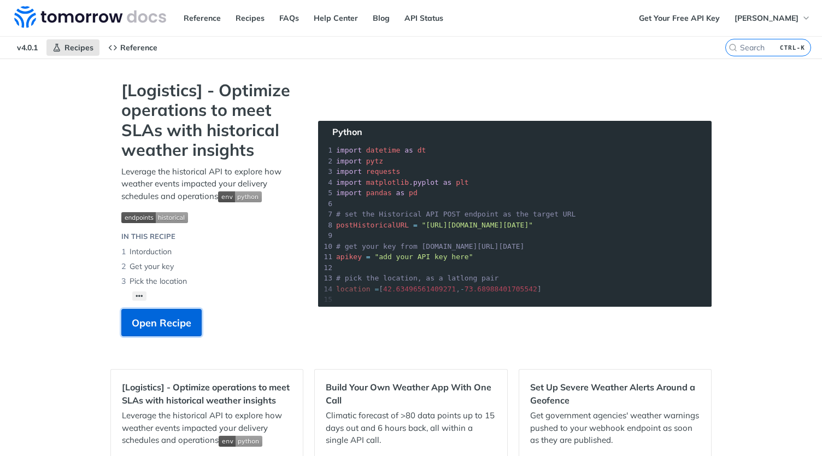
click at [178, 333] on button "Open Recipe" at bounding box center [161, 322] width 80 height 27
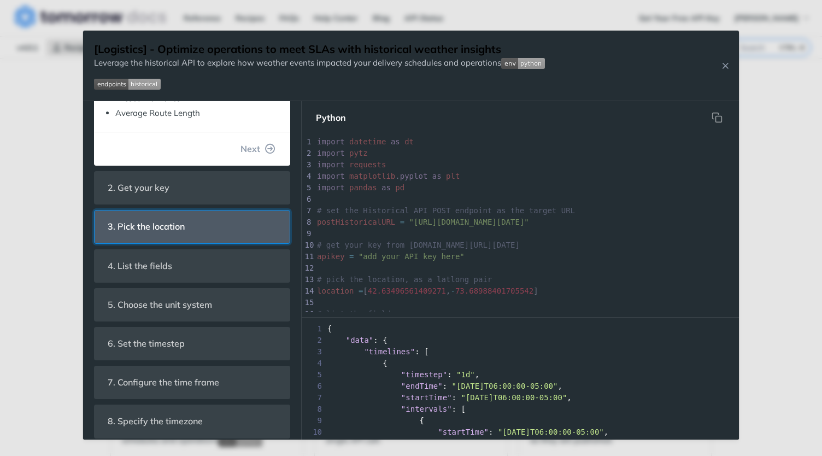
click at [172, 237] on header "3. Pick the location" at bounding box center [192, 226] width 195 height 32
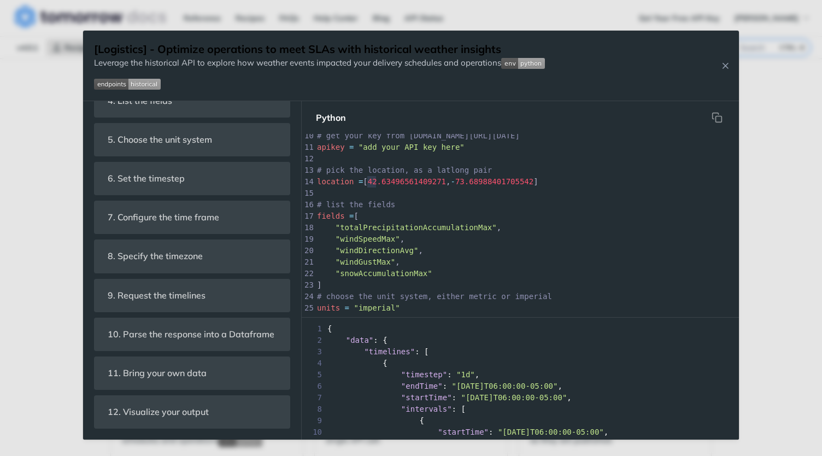
scroll to position [3, 0]
type textarea "42.63496561409271, -73.689884"
drag, startPoint x: 376, startPoint y: 181, endPoint x: 488, endPoint y: 181, distance: 112.6
click at [488, 181] on span "location = [ 42.63496561409271 , - 73.68988401705542 ]" at bounding box center [427, 181] width 221 height 9
click at [489, 181] on span "73.68988401705542" at bounding box center [494, 181] width 78 height 9
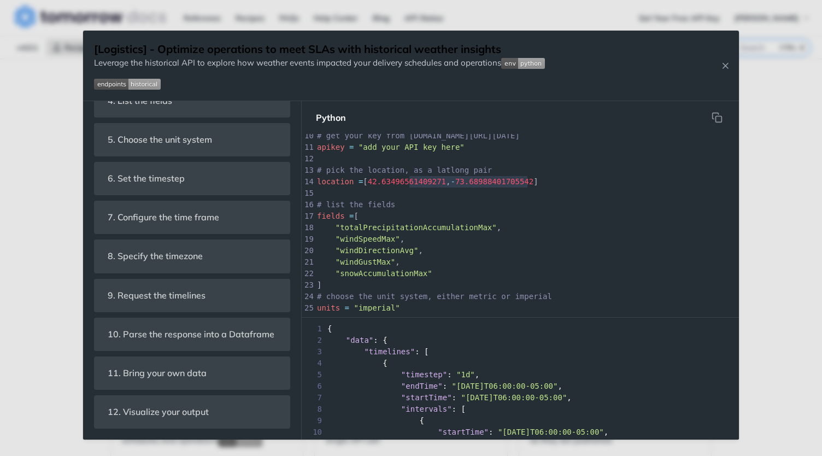
type textarea "= [42.63496561409271, -73.68988401705542]"
drag, startPoint x: 534, startPoint y: 185, endPoint x: 357, endPoint y: 179, distance: 176.7
click at [357, 179] on pre "location = [ 42.63496561409271 , - 73.68988401705542 ]" at bounding box center [623, 181] width 616 height 11
click at [359, 179] on span "=" at bounding box center [361, 181] width 4 height 9
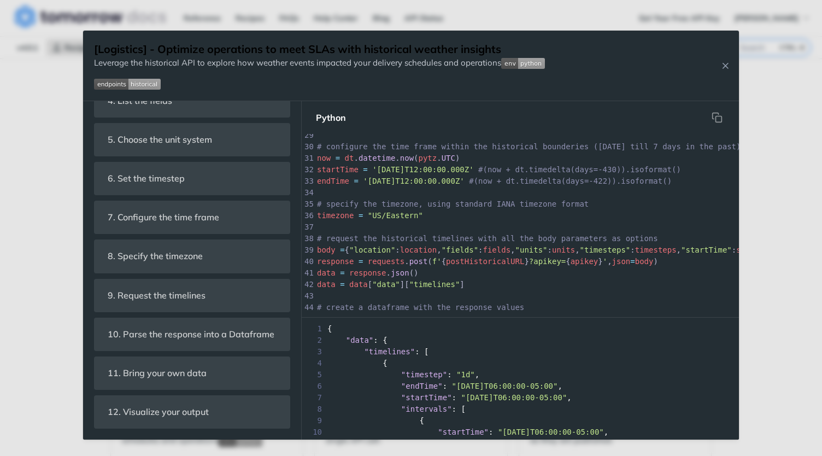
scroll to position [0, 0]
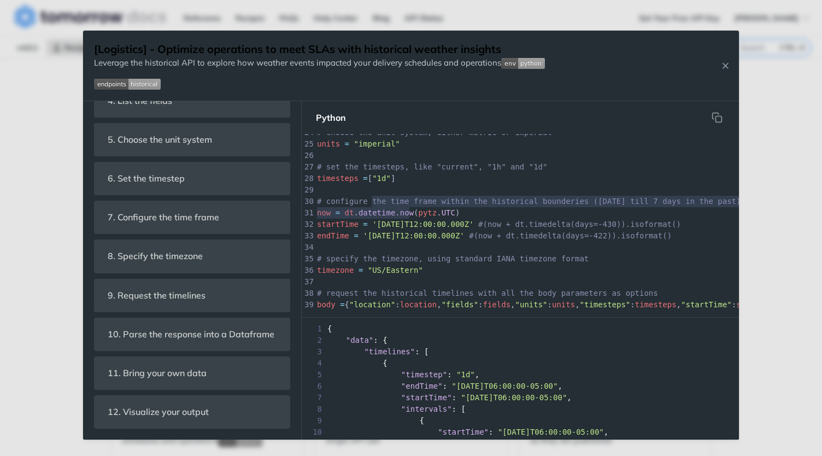
type textarea "he time frame within the historical bounderies ([DATE] till 7 days in the past)…"
click at [434, 213] on div "x print ( 'done' ) 1 import datetime as dt 2 import pytz 3 import requests 4 im…" at bounding box center [623, 161] width 616 height 597
drag, startPoint x: 372, startPoint y: 202, endPoint x: 434, endPoint y: 213, distance: 62.7
type textarea "configure the time frame within the historical bounderies ([DATE] till 7 days i…"
click at [326, 198] on div "x print ( 'done' ) 1 import datetime as dt 2 import pytz 3 import requests 4 im…" at bounding box center [623, 161] width 616 height 597
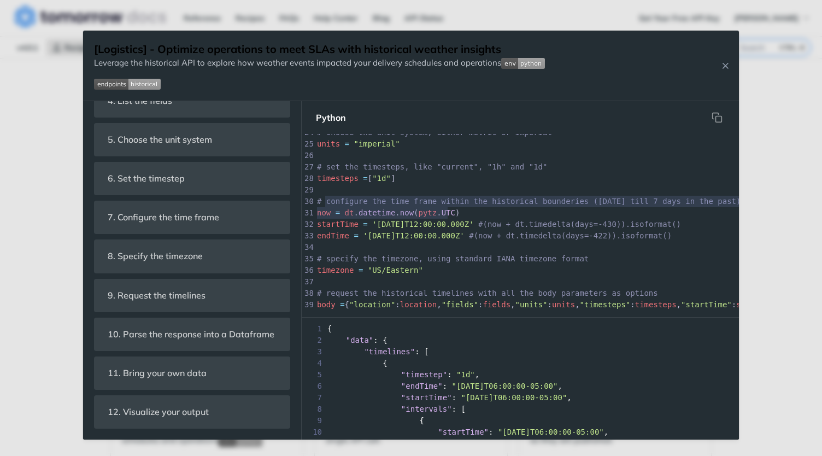
drag, startPoint x: 458, startPoint y: 215, endPoint x: 327, endPoint y: 198, distance: 132.2
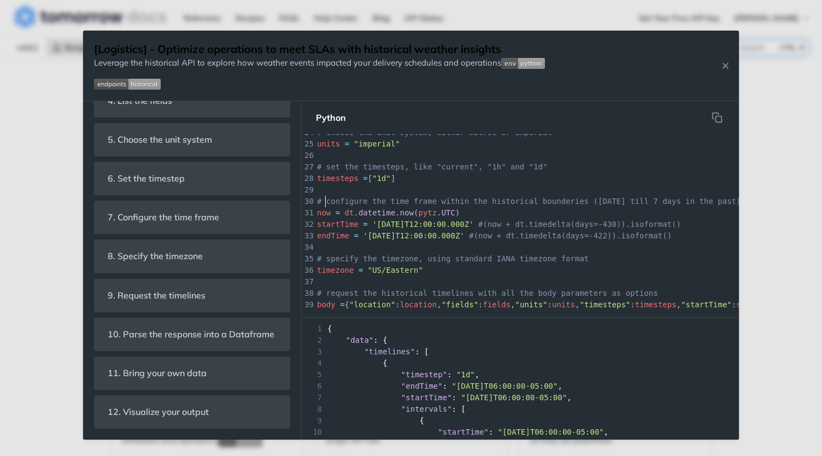
type textarea "configure the time frame within the historical bounderies ([DATE] till 7 days i…"
click at [512, 220] on div "x print ( 'done' ) 1 import datetime as dt 2 import pytz 3 import requests 4 im…" at bounding box center [623, 161] width 616 height 597
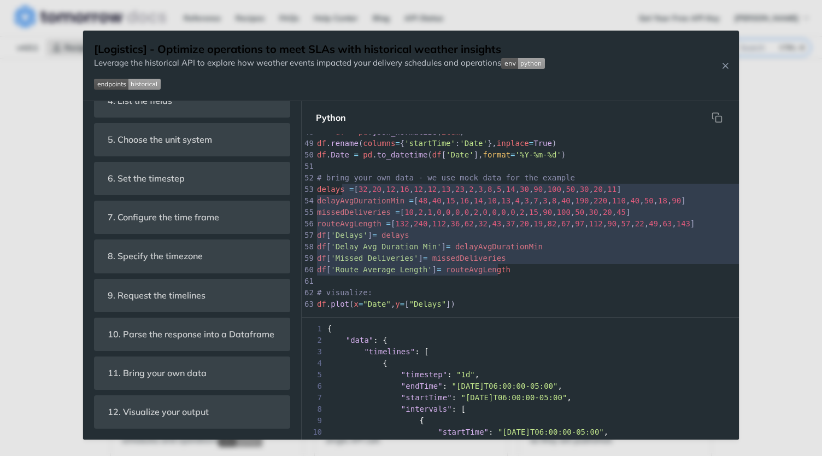
type textarea "delays = [32, 20, 12, 16, 12, 12, 13, 23, 2, 3, 8, 5, 14, 30, 90, 100, 50, 30, …"
drag, startPoint x: 520, startPoint y: 270, endPoint x: 314, endPoint y: 190, distance: 221.0
click at [314, 190] on div "x 24 # choose the unit system, either metric or imperial 25 units = "imperial" …" at bounding box center [534, 223] width 465 height 178
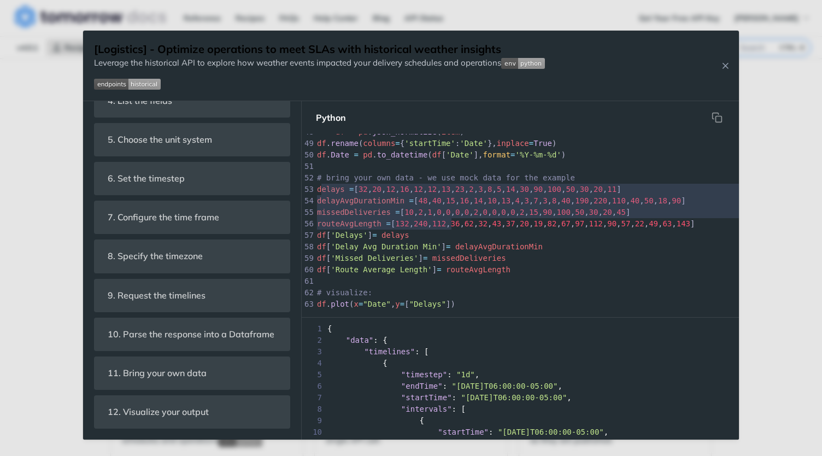
type textarea "elays = [32, 20, 12, 16, 12, 12, 13, 23, 2, 3, 8, 5, 14, 30, 90, 100, 50, 30, 2…"
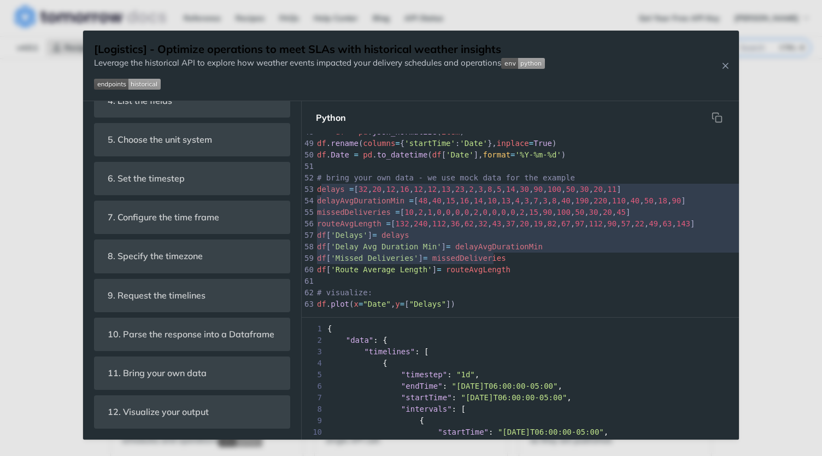
drag, startPoint x: 319, startPoint y: 188, endPoint x: 519, endPoint y: 263, distance: 213.3
click at [519, 262] on div "24 # choose the unit system, either metric or imperial 25 units = "imperial" 26…" at bounding box center [623, 98] width 616 height 494
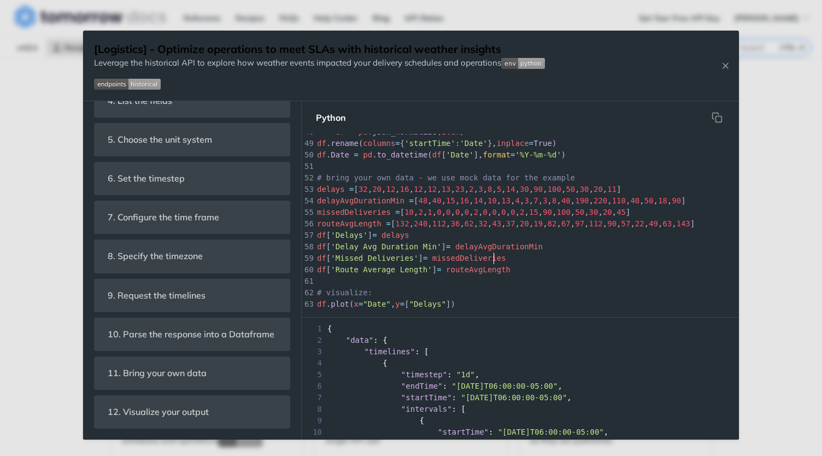
click at [519, 263] on pre "df [ 'Missed Deliveries' ] = missedDeliveries" at bounding box center [623, 258] width 616 height 11
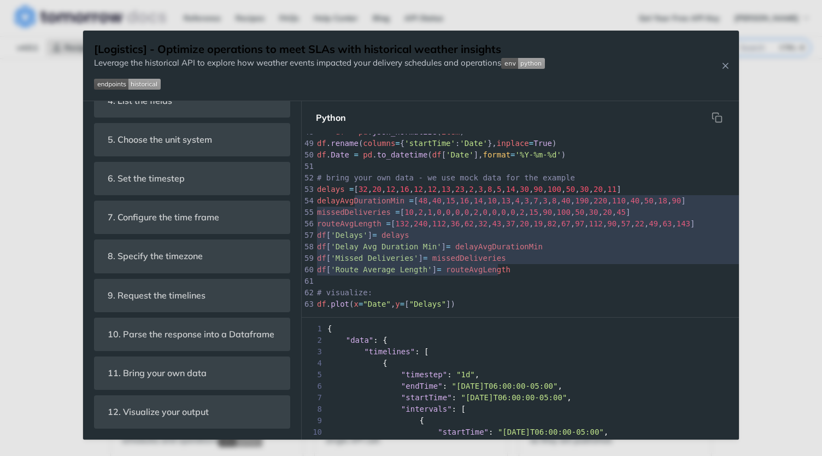
type textarea "ys = [32, 20, 12, 16, 12, 12, 13, 23, 2, 3, 8, 5, 14, 30, 90, 100, 50, 30, 20, …"
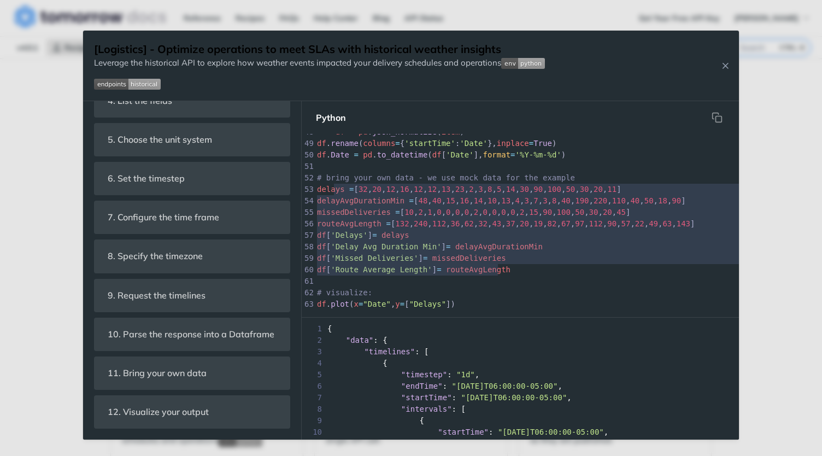
drag, startPoint x: 516, startPoint y: 268, endPoint x: 332, endPoint y: 190, distance: 200.3
click at [332, 190] on div "24 # choose the unit system, either metric or imperial 25 units = "imperial" 26…" at bounding box center [623, 98] width 616 height 494
click at [332, 190] on span "delays" at bounding box center [331, 189] width 28 height 9
drag, startPoint x: 332, startPoint y: 190, endPoint x: 557, endPoint y: 277, distance: 240.9
click at [557, 277] on div "24 # choose the unit system, either metric or imperial 25 units = "imperial" 26…" at bounding box center [623, 98] width 616 height 494
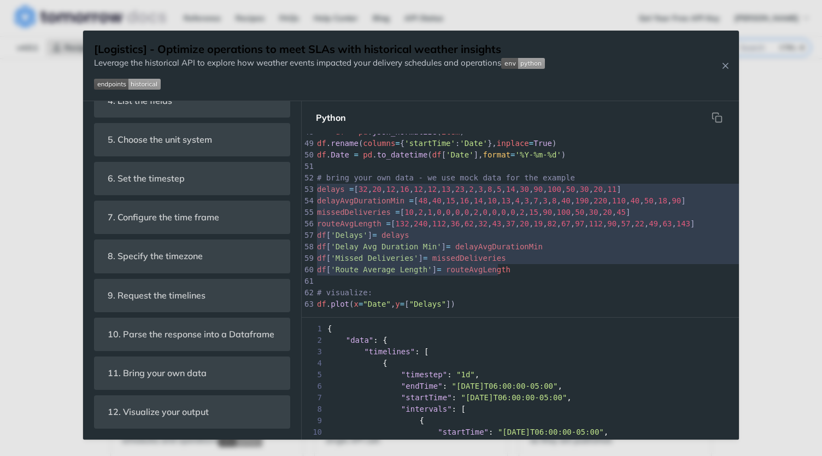
scroll to position [595, 0]
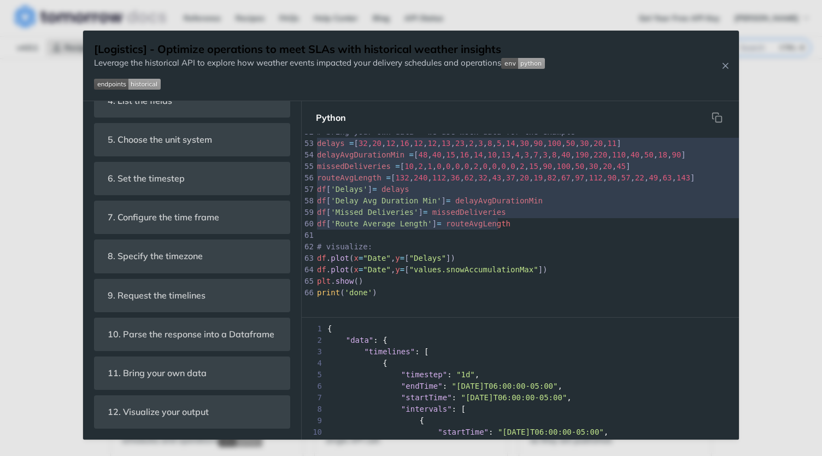
type textarea "print('done')"
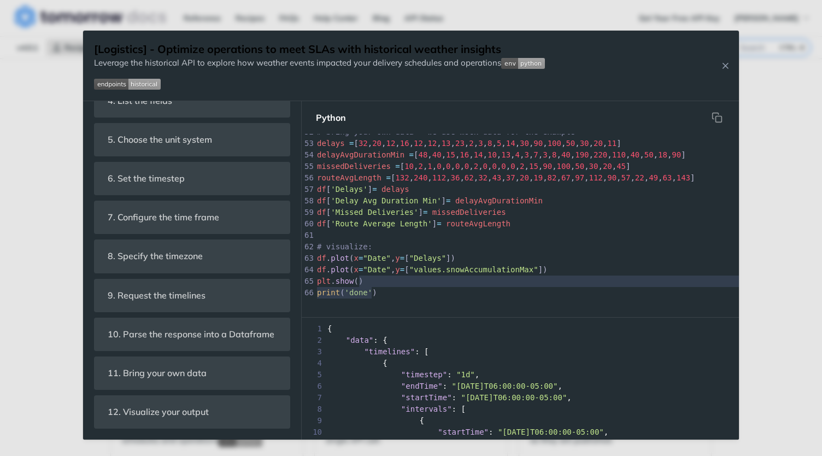
click at [557, 277] on div "x 24 # choose the unit system, either metric or imperial 25 units = "imperial" …" at bounding box center [534, 223] width 465 height 178
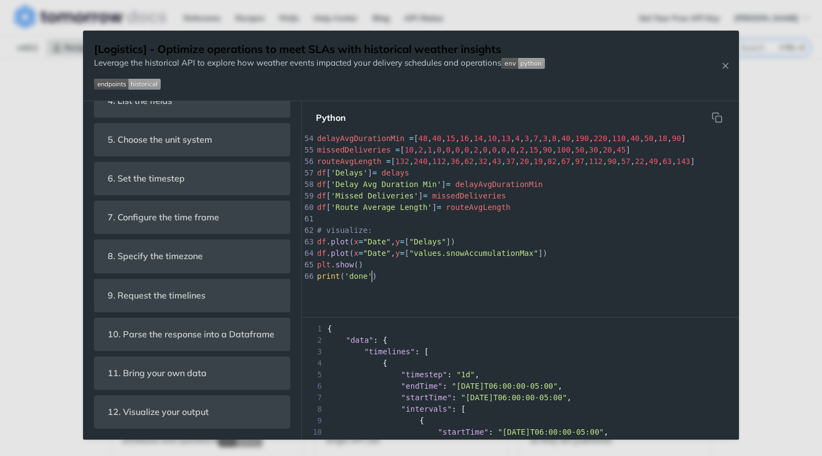
click at [435, 284] on div "x 24 # choose the unit system, either metric or imperial 25 units = "imperial" …" at bounding box center [534, 223] width 465 height 178
type textarea "=["Delays"]) df.plot(x="Date", y=["values.snowAccumulationMax"]) [DOMAIN_NAME](…"
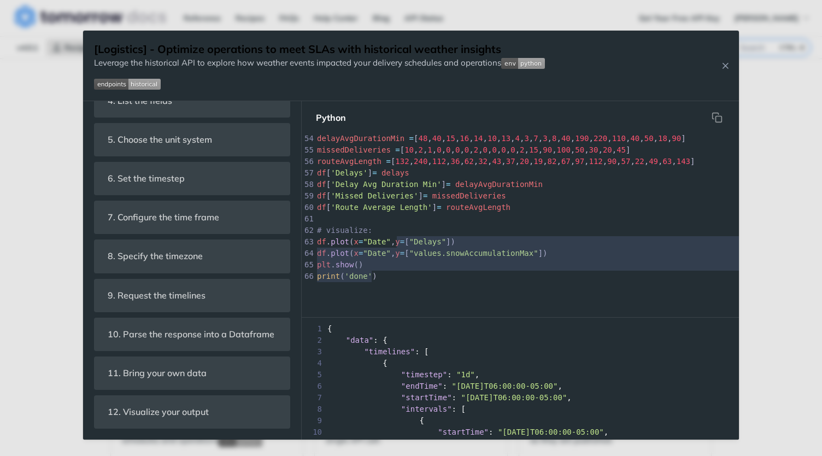
scroll to position [511, 0]
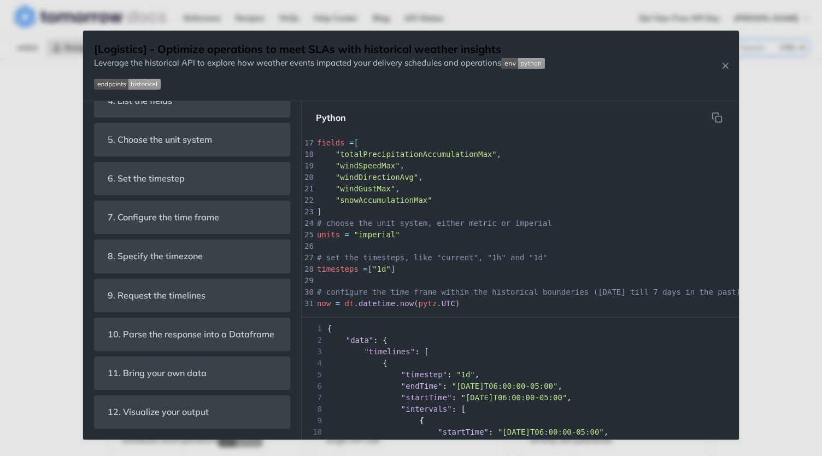
drag, startPoint x: 407, startPoint y: 285, endPoint x: 396, endPoint y: 230, distance: 56.2
click at [396, 230] on div "x 9 ​ 10 # get your key from [DOMAIN_NAME][URL][DATE] 11 apikey = "add your API…" at bounding box center [534, 223] width 465 height 178
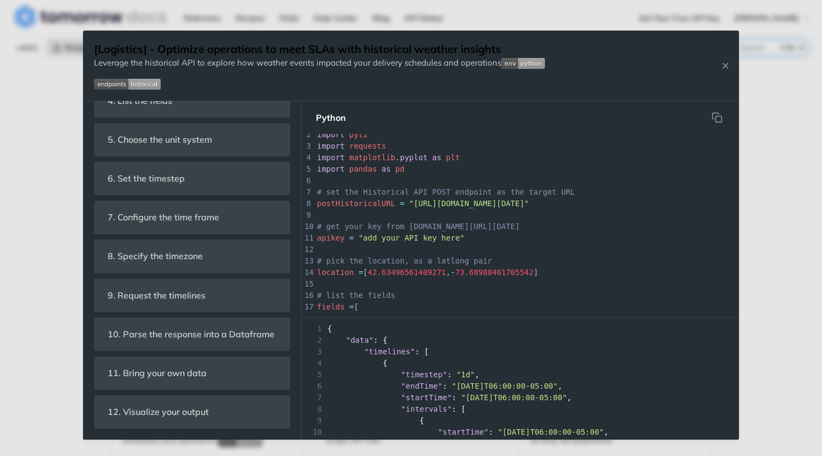
click at [762, 169] on div "Jump to Content Reference Recipes FAQs Help Center Blog API Status Recipes Refe…" at bounding box center [411, 228] width 822 height 456
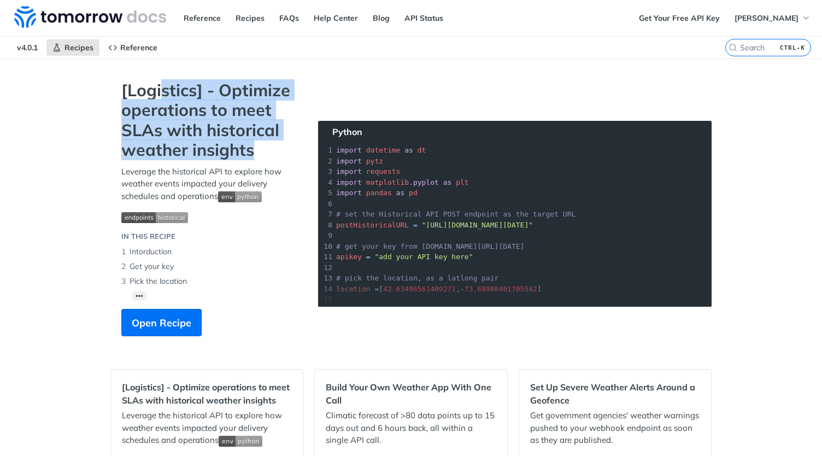
drag, startPoint x: 159, startPoint y: 84, endPoint x: 278, endPoint y: 145, distance: 133.5
click at [278, 145] on strong "[Logistics] - Optimize operations to meet SLAs with historical weather insights" at bounding box center [208, 120] width 175 height 80
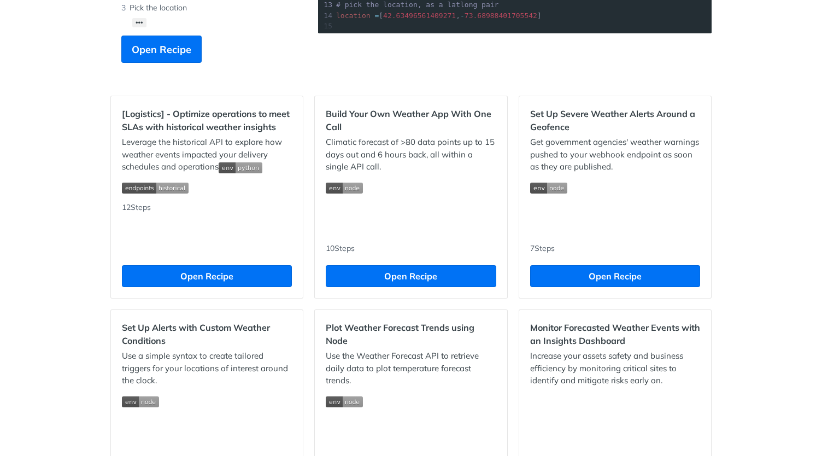
drag, startPoint x: 296, startPoint y: 188, endPoint x: 325, endPoint y: 181, distance: 29.2
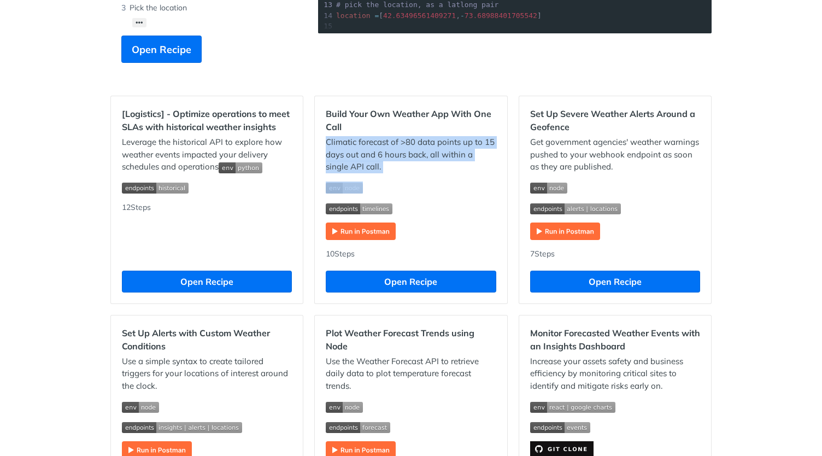
drag, startPoint x: 398, startPoint y: 171, endPoint x: 426, endPoint y: 186, distance: 32.3
click at [426, 186] on div "Build Your Own Weather App With One Call Climatic forecast of >80 data points u…" at bounding box center [411, 199] width 192 height 207
click at [426, 186] on span "Expand image" at bounding box center [411, 187] width 170 height 13
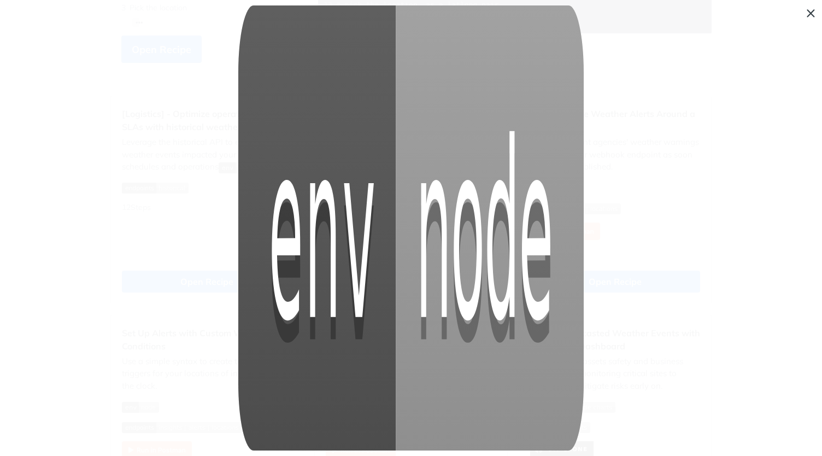
click at [413, 175] on img "Collapse image" at bounding box center [410, 227] width 345 height 444
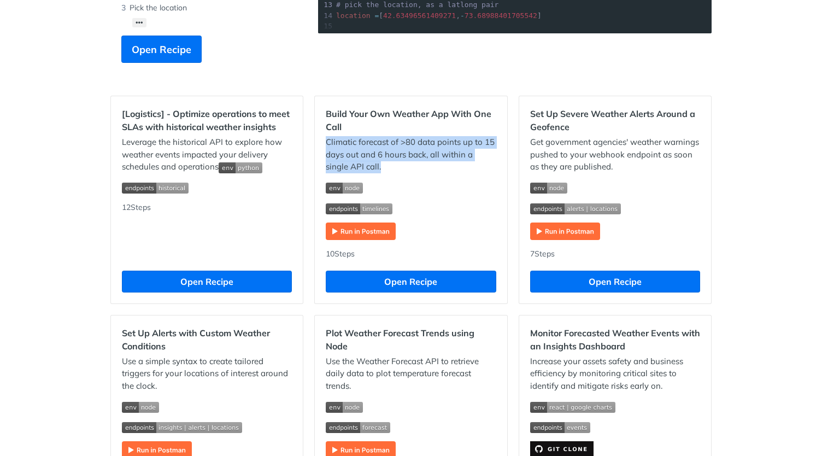
drag, startPoint x: 386, startPoint y: 168, endPoint x: 319, endPoint y: 143, distance: 71.3
click at [319, 143] on div "Build Your Own Weather App With One Call Climatic forecast of >80 data points u…" at bounding box center [411, 199] width 192 height 207
click at [320, 143] on div "Build Your Own Weather App With One Call Climatic forecast of >80 data points u…" at bounding box center [411, 199] width 192 height 207
drag, startPoint x: 325, startPoint y: 140, endPoint x: 353, endPoint y: 161, distance: 34.8
click at [353, 161] on p "Climatic forecast of >80 data points up to 15 days out and 6 hours back, all wi…" at bounding box center [411, 154] width 170 height 37
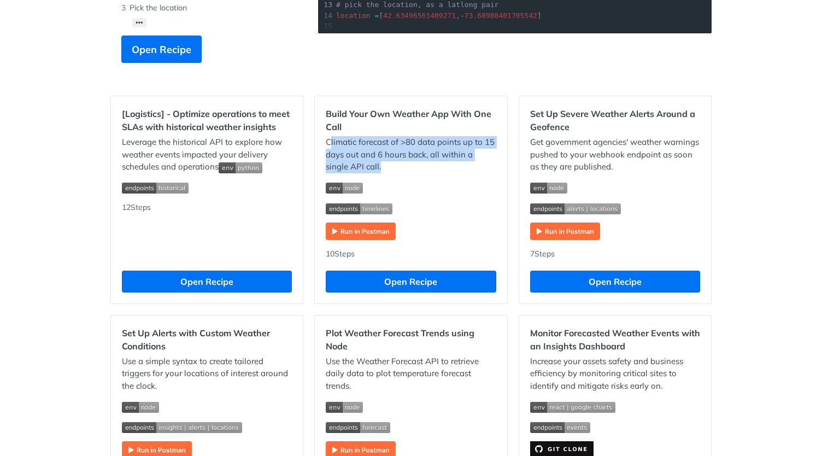
click at [353, 161] on p "Climatic forecast of >80 data points up to 15 days out and 6 hours back, all wi…" at bounding box center [411, 154] width 170 height 37
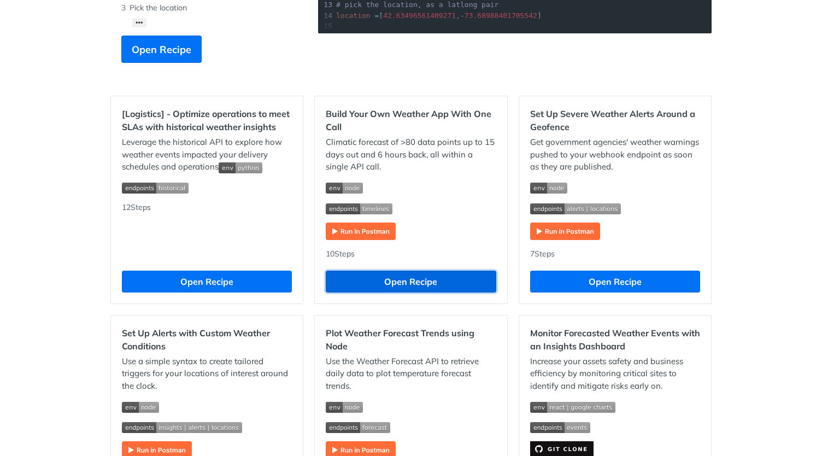
click at [415, 285] on button "Open Recipe" at bounding box center [411, 282] width 170 height 22
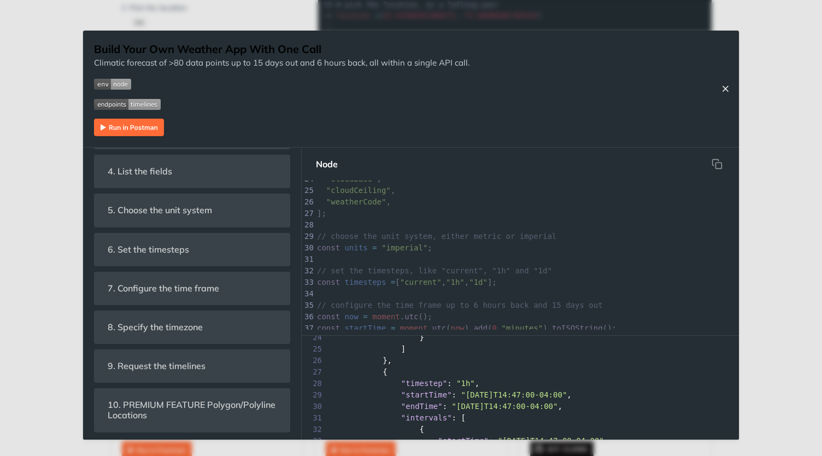
click at [724, 84] on icon "Close Recipe" at bounding box center [726, 89] width 10 height 10
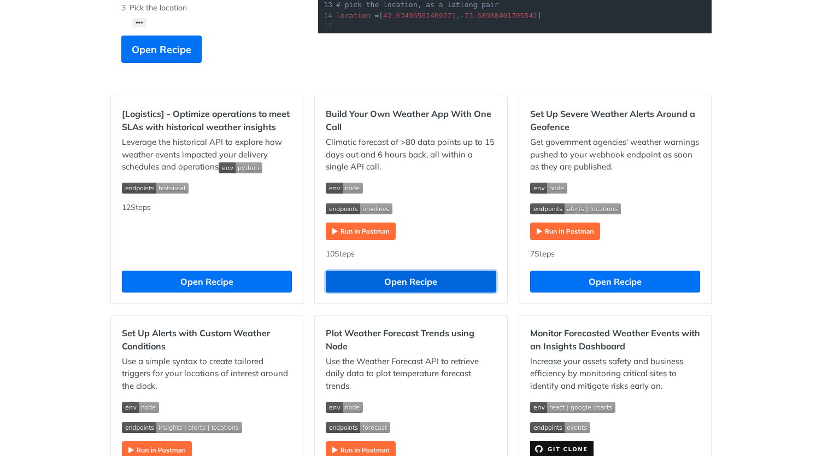
click at [421, 279] on button "Open Recipe" at bounding box center [411, 282] width 170 height 22
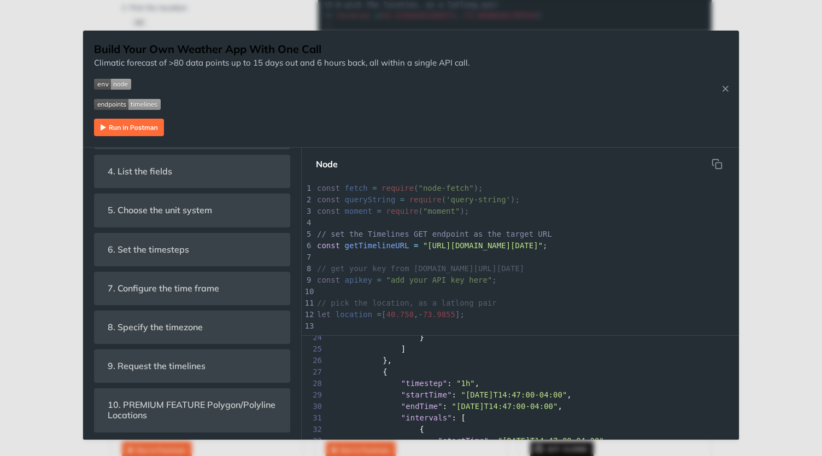
click at [455, 377] on div "27 {" at bounding box center [520, 371] width 437 height 11
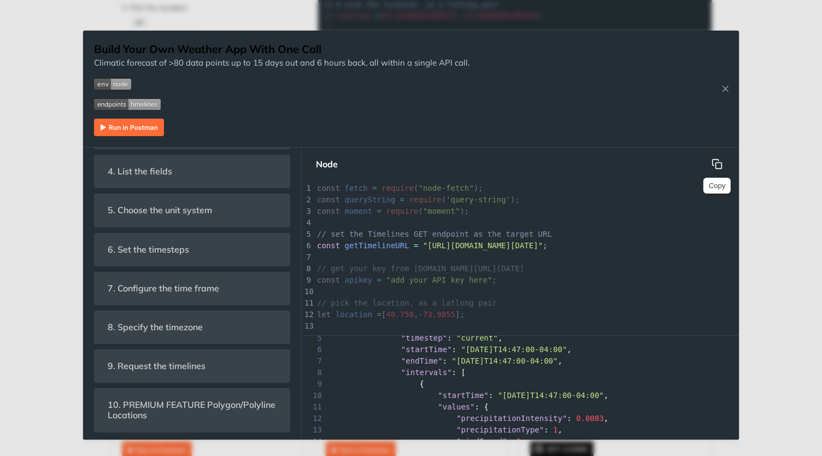
click at [720, 162] on icon "hidden" at bounding box center [719, 165] width 6 height 6
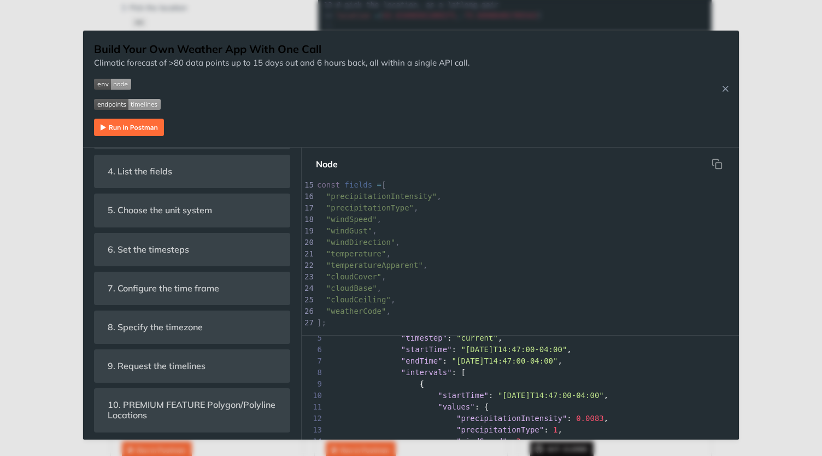
scroll to position [316, 0]
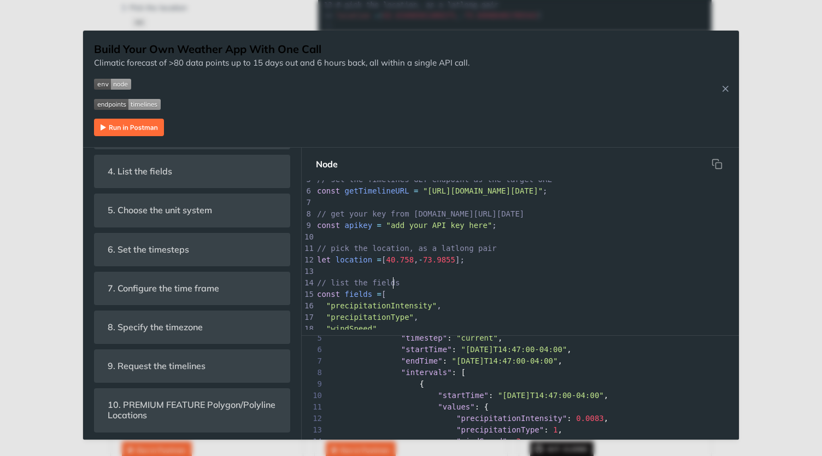
click at [430, 277] on pre "// list the fields" at bounding box center [566, 282] width 502 height 11
click at [468, 257] on pre "let location = [ 40.758 , - 73.9855 ];" at bounding box center [566, 259] width 502 height 11
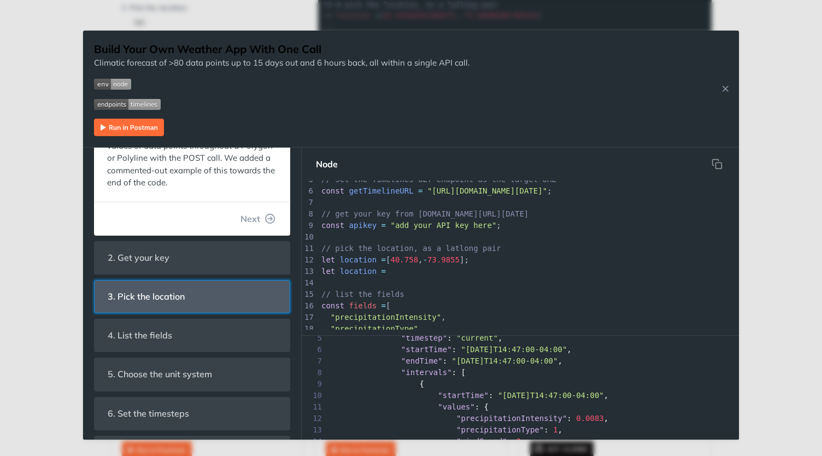
click at [187, 295] on span "3. Pick the location" at bounding box center [146, 296] width 92 height 21
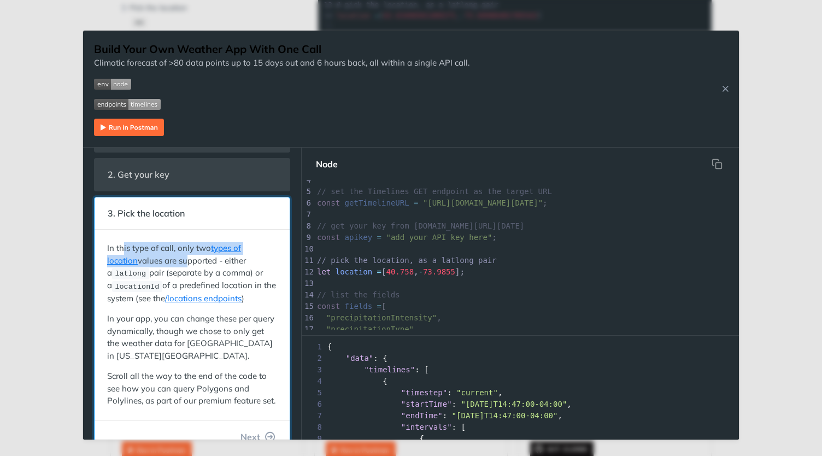
drag, startPoint x: 122, startPoint y: 247, endPoint x: 183, endPoint y: 255, distance: 61.2
click at [183, 255] on p "In this type of call, only two types of location values are supported - either …" at bounding box center [192, 273] width 170 height 62
drag, startPoint x: 149, startPoint y: 260, endPoint x: 205, endPoint y: 276, distance: 58.5
click at [205, 276] on p "In this type of call, only two types of location values are supported - either …" at bounding box center [192, 273] width 170 height 62
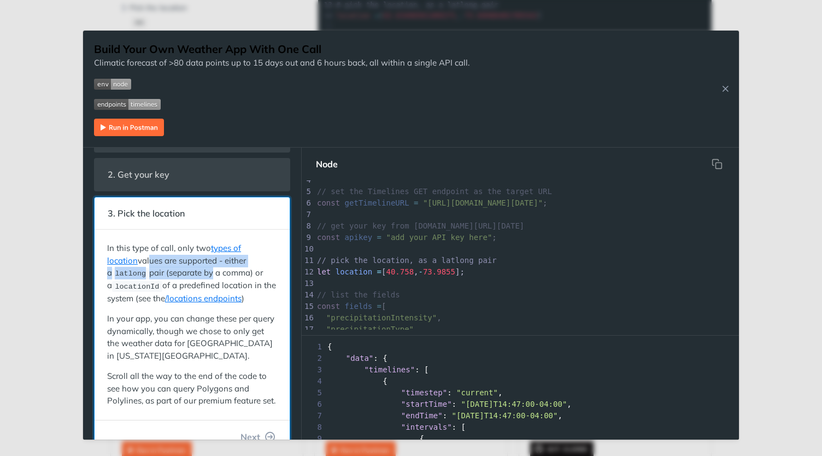
click at [205, 276] on p "In this type of call, only two types of location values are supported - either …" at bounding box center [192, 273] width 170 height 62
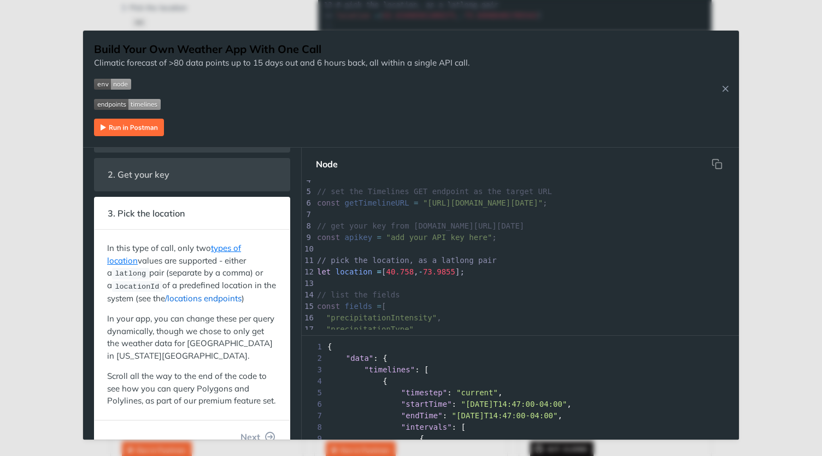
click at [212, 298] on link "/locations endpoints" at bounding box center [203, 298] width 77 height 10
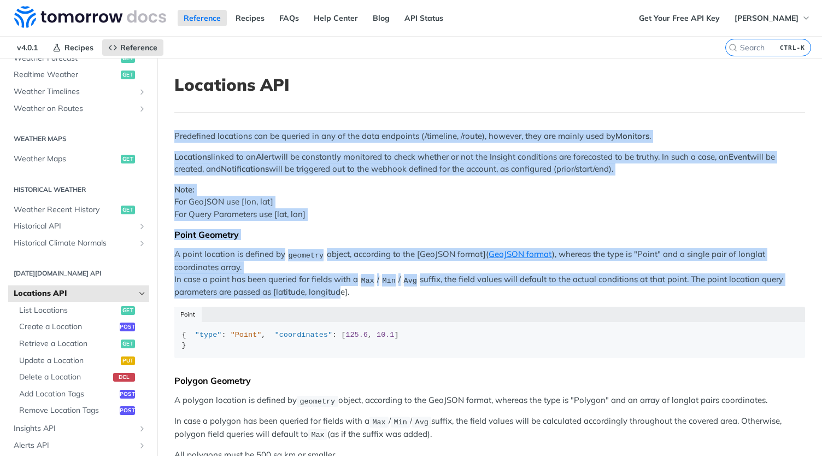
drag, startPoint x: 192, startPoint y: 155, endPoint x: 350, endPoint y: 265, distance: 193.2
click at [344, 284] on article "Locations API Predefined locations can be queried in any of the data endpoints …" at bounding box center [489, 458] width 665 height 800
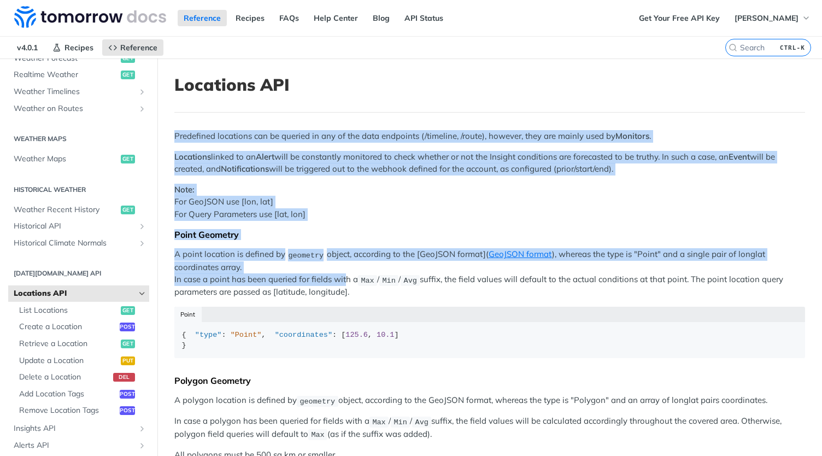
click at [351, 259] on p "A point location is defined by geometry object, according to the [GeoJSON forma…" at bounding box center [489, 273] width 631 height 50
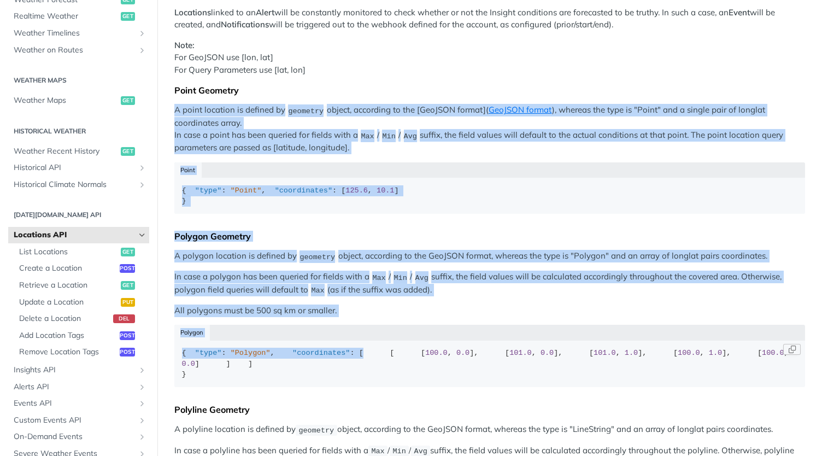
scroll to position [164, 0]
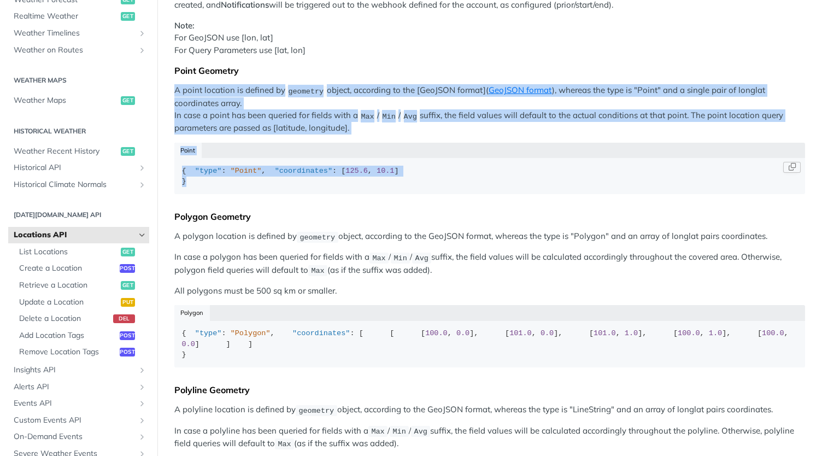
drag, startPoint x: 174, startPoint y: 255, endPoint x: 341, endPoint y: 207, distance: 173.5
click at [341, 207] on div "Predefined locations can be queried in any of the data endpoints (/timeline, /r…" at bounding box center [489, 252] width 631 height 572
copy div "A point location is defined by geometry object, according to the [GeoJSON forma…"
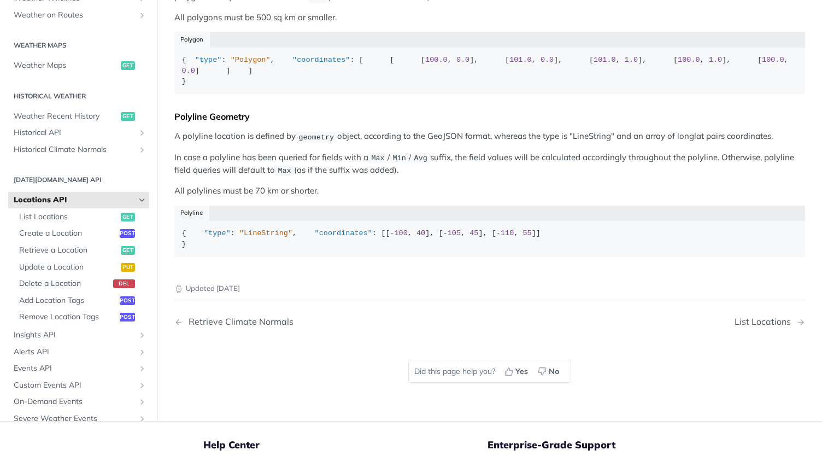
scroll to position [328, 0]
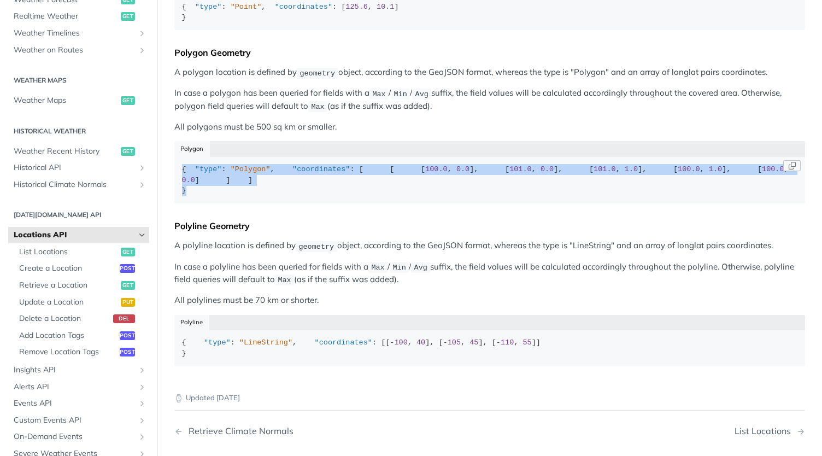
drag, startPoint x: 250, startPoint y: 305, endPoint x: 184, endPoint y: 180, distance: 141.4
click at [184, 180] on code "{ "type" : "Polygon" , "coordinates" : [ [ [ 100.0 , 0.0 ], [ 101.0 , 0.0 ], [ …" at bounding box center [489, 180] width 631 height 47
click at [222, 186] on div "{ "type" : "Polygon" , "coordinates" : [ [ [ 100.0 , 0.0 ], [ 101.0 , 0.0 ], [ …" at bounding box center [490, 180] width 616 height 32
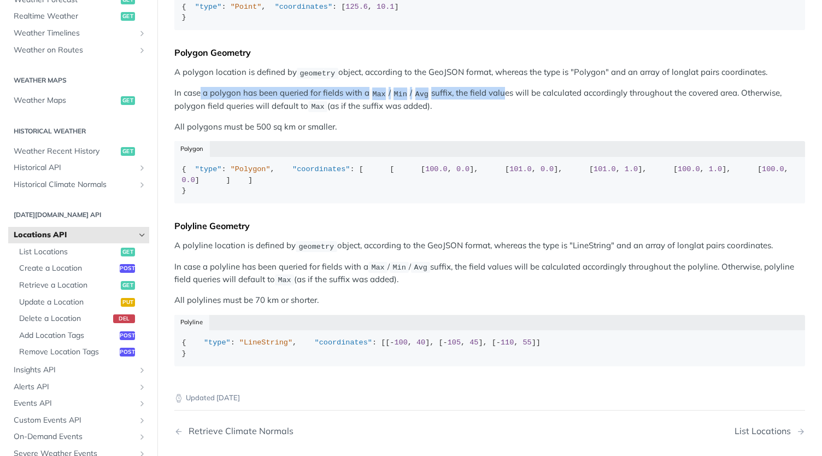
drag, startPoint x: 201, startPoint y: 104, endPoint x: 503, endPoint y: 114, distance: 302.5
click at [502, 114] on div "Predefined locations can be queried in any of the data endpoints (/timeline, /r…" at bounding box center [489, 88] width 631 height 572
click at [503, 113] on p "In case a polygon has been queried for fields with a Max / Min / Avg suffix, th…" at bounding box center [489, 100] width 631 height 26
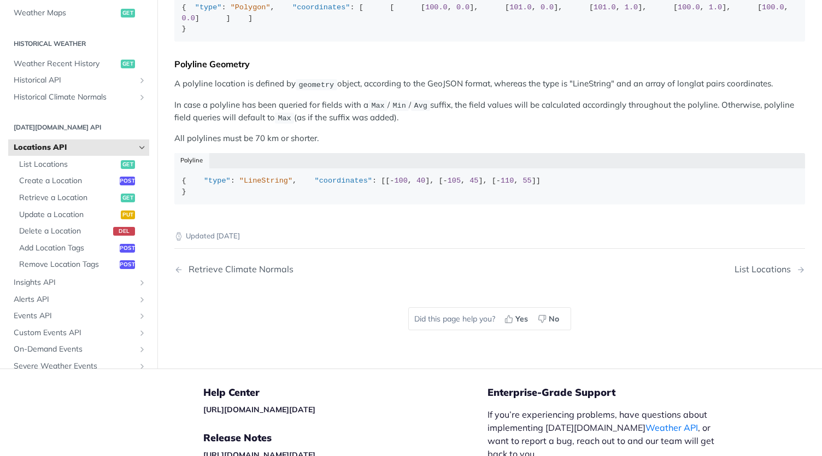
scroll to position [492, 0]
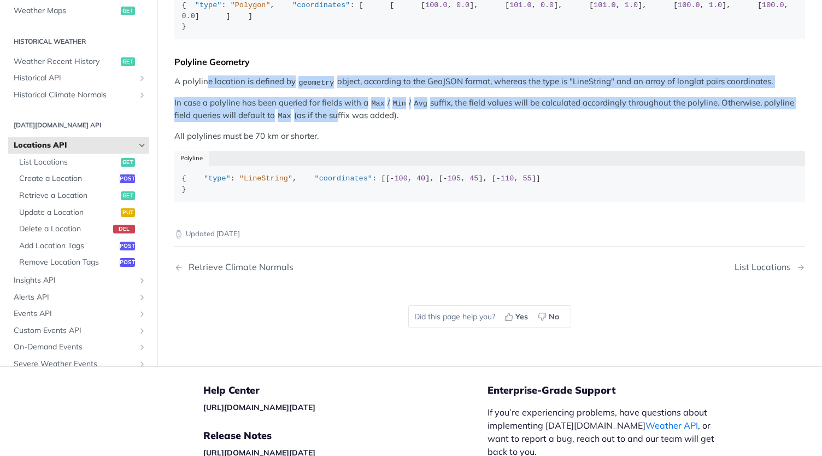
drag, startPoint x: 208, startPoint y: 200, endPoint x: 342, endPoint y: 232, distance: 138.3
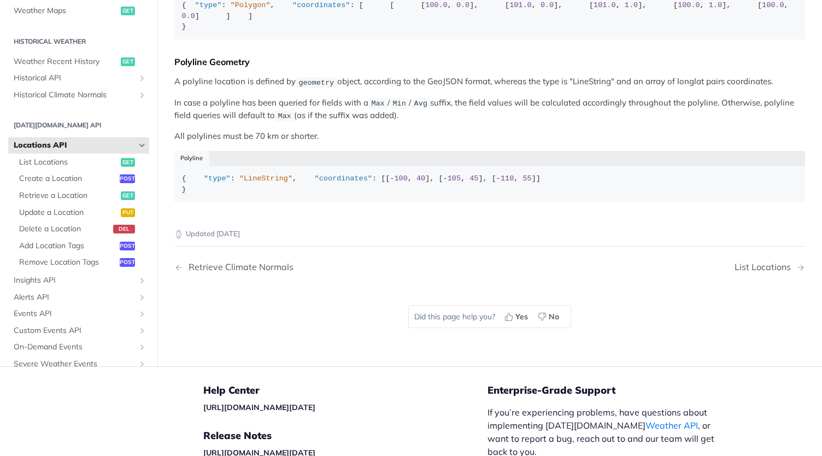
click at [344, 122] on p "In case a polyline has been queried for fields with a Max / Min / Avg suffix, t…" at bounding box center [489, 110] width 631 height 26
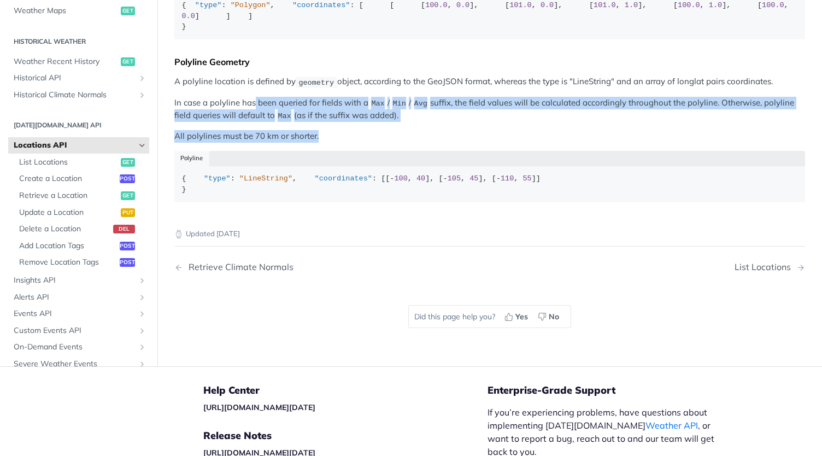
drag, startPoint x: 319, startPoint y: 250, endPoint x: 254, endPoint y: 203, distance: 79.9
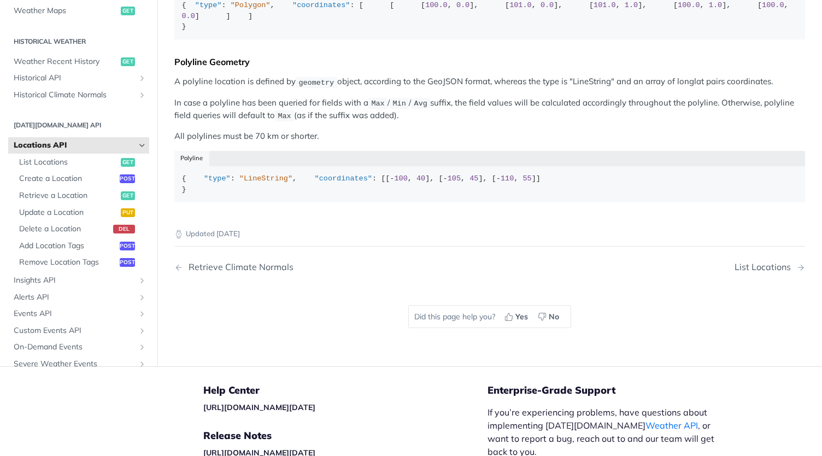
click at [253, 88] on p "A polyline location is defined by geometry object, according to the GeoJSON for…" at bounding box center [489, 81] width 631 height 13
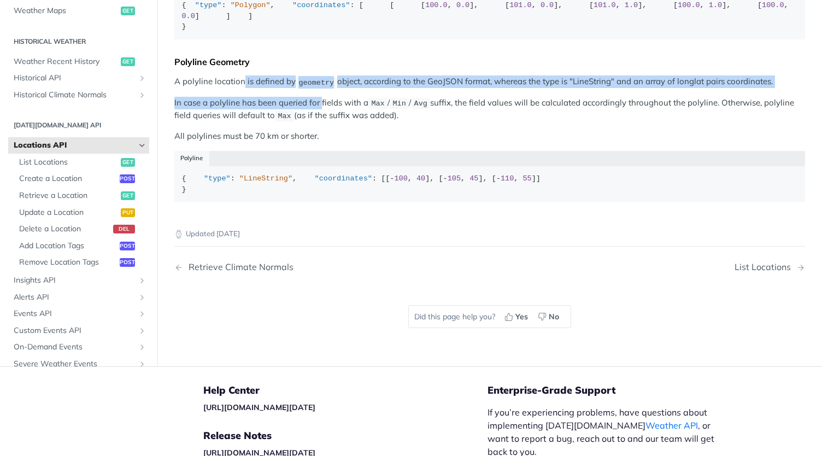
drag, startPoint x: 242, startPoint y: 195, endPoint x: 324, endPoint y: 224, distance: 87.2
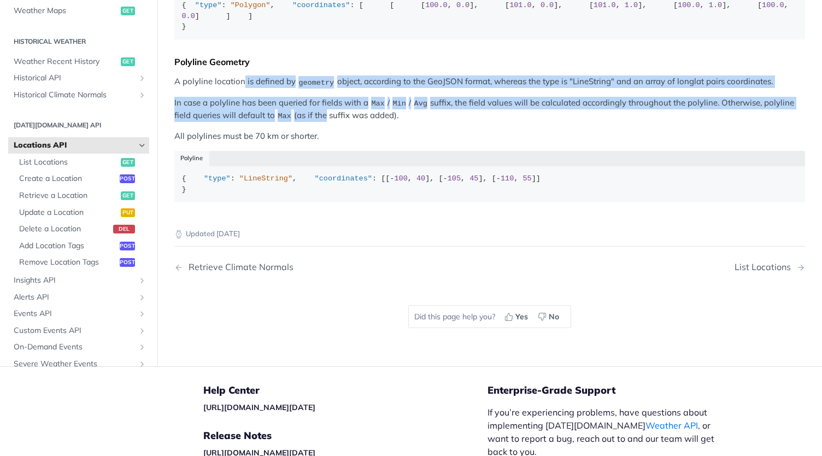
click at [324, 122] on p "In case a polyline has been queried for fields with a Max / Min / Avg suffix, t…" at bounding box center [489, 110] width 631 height 26
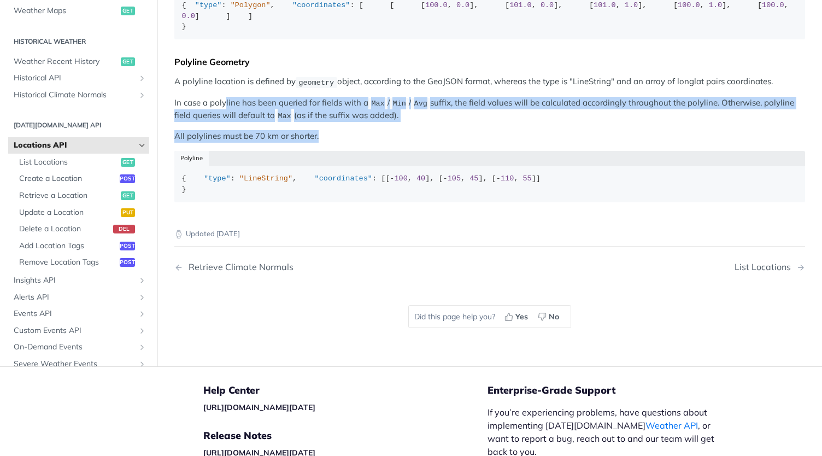
drag, startPoint x: 325, startPoint y: 250, endPoint x: 224, endPoint y: 216, distance: 106.1
click at [224, 122] on p "In case a polyline has been queried for fields with a Max / Min / Avg suffix, t…" at bounding box center [489, 110] width 631 height 26
drag, startPoint x: 224, startPoint y: 216, endPoint x: 406, endPoint y: 243, distance: 184.0
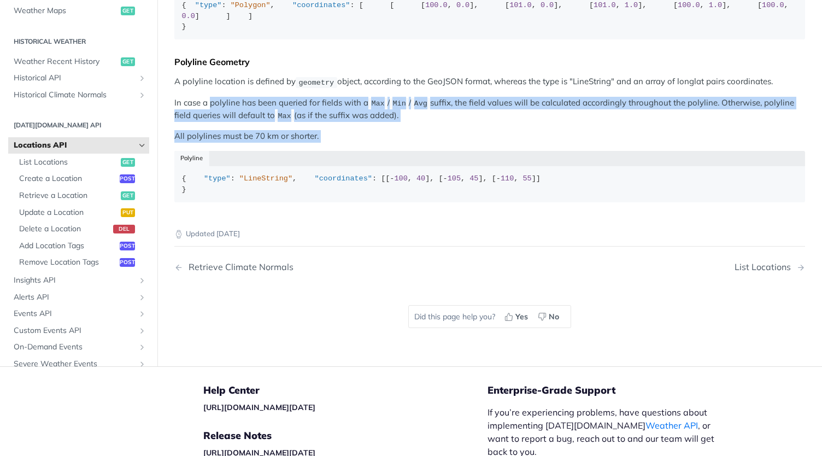
click at [406, 143] on p "All polylines must be 70 km or shorter." at bounding box center [489, 136] width 631 height 13
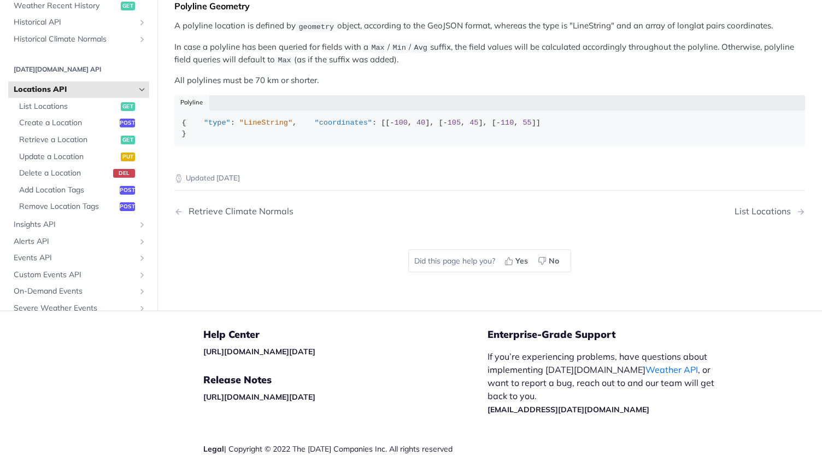
scroll to position [437, 0]
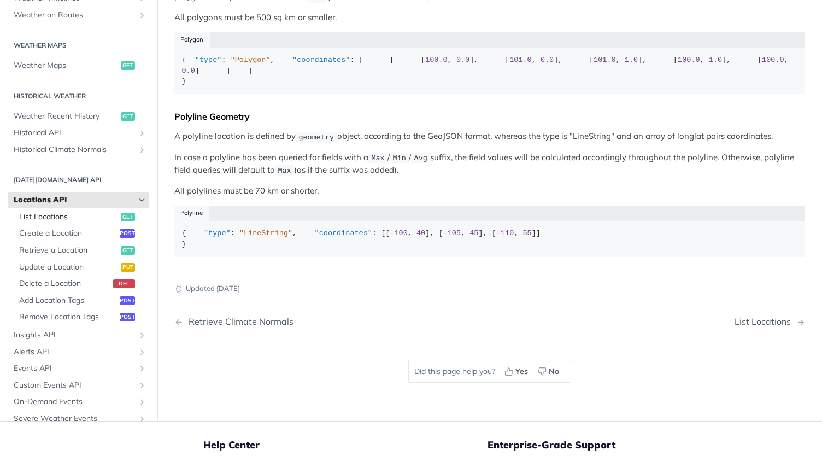
click at [54, 225] on link "List Locations get" at bounding box center [82, 217] width 136 height 16
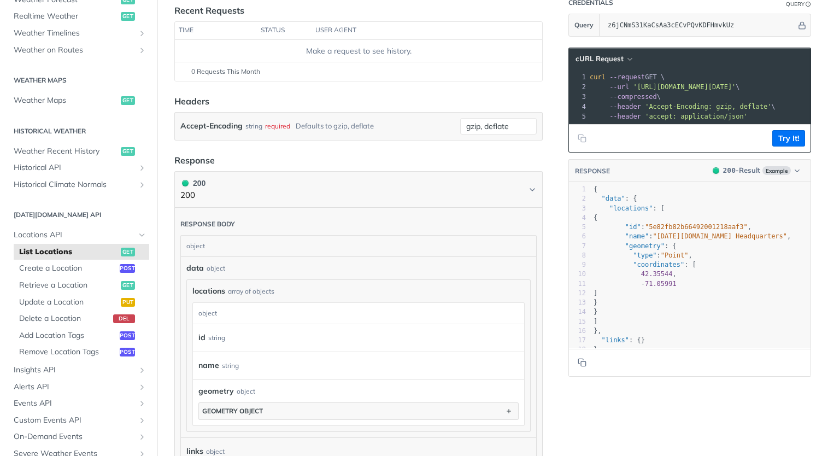
scroll to position [109, 0]
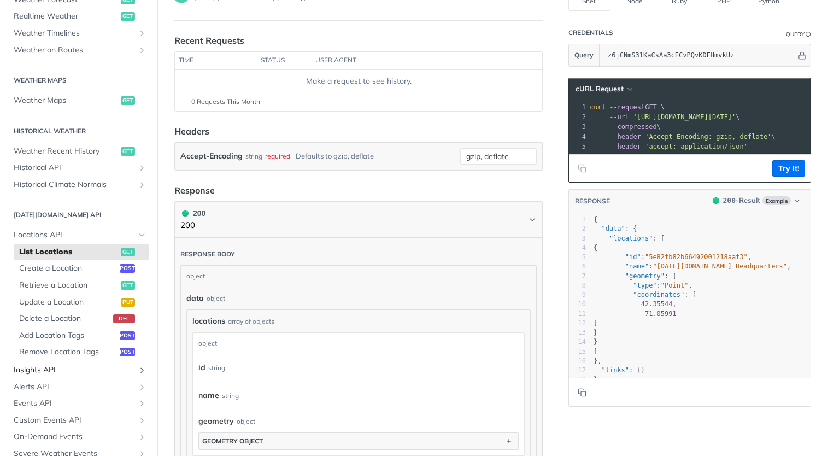
click at [63, 367] on span "Insights API" at bounding box center [74, 370] width 121 height 11
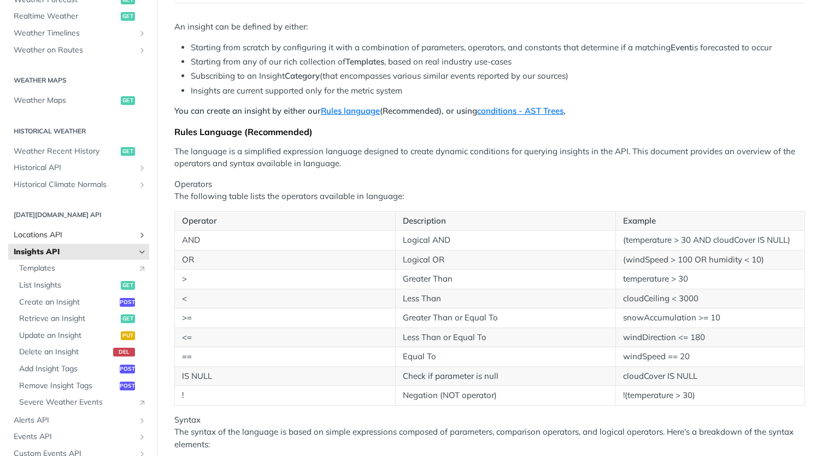
click at [55, 229] on link "Locations API" at bounding box center [78, 235] width 141 height 16
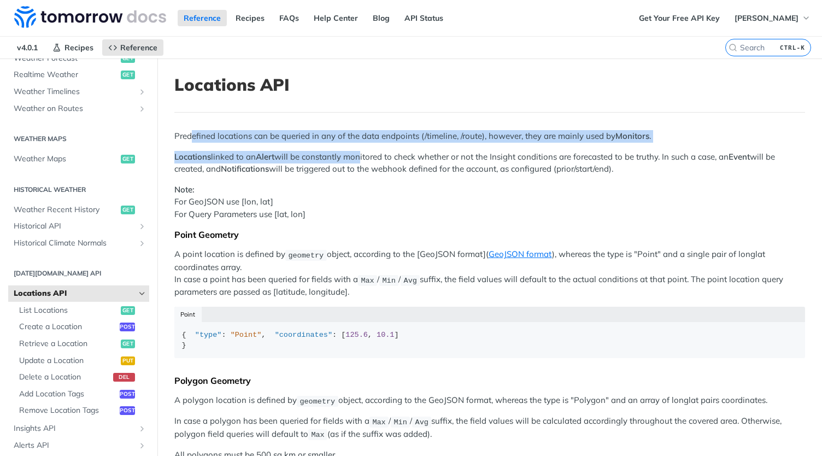
drag, startPoint x: 223, startPoint y: 144, endPoint x: 365, endPoint y: 153, distance: 141.9
click at [361, 154] on div "Predefined locations can be queried in any of the data endpoints (/timeline, /r…" at bounding box center [489, 416] width 631 height 572
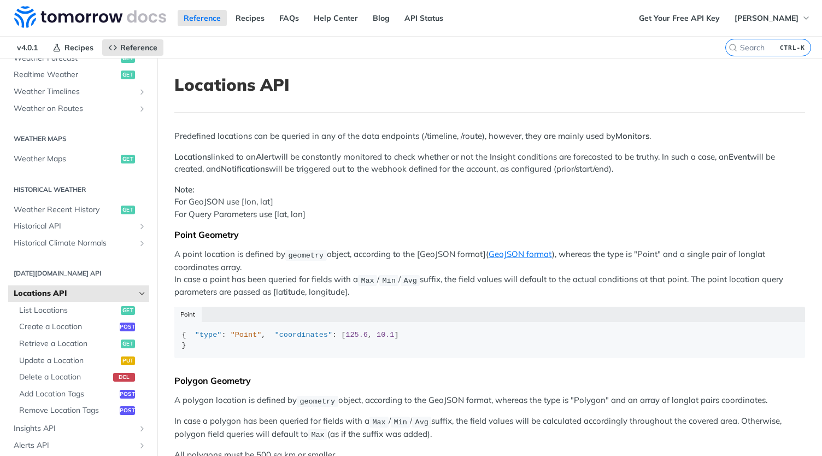
click at [369, 153] on p "Locations linked to an Alert will be constantly monitored to check whether or n…" at bounding box center [489, 163] width 631 height 25
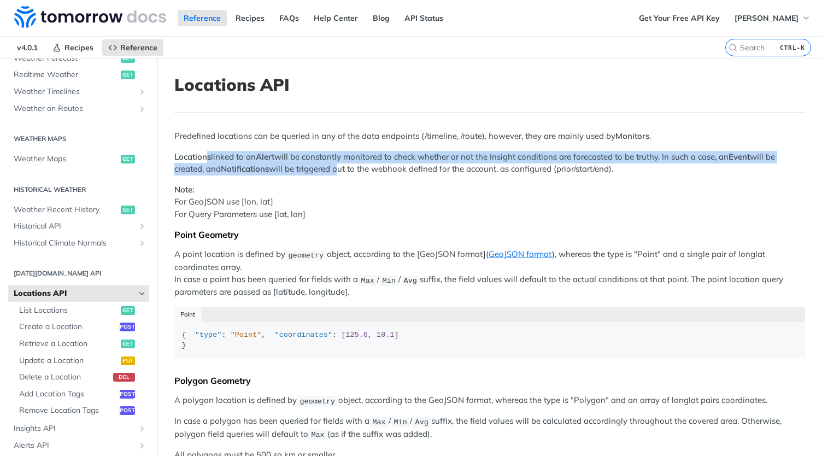
drag, startPoint x: 208, startPoint y: 154, endPoint x: 339, endPoint y: 165, distance: 131.7
click at [339, 165] on p "Locations linked to an Alert will be constantly monitored to check whether or n…" at bounding box center [489, 163] width 631 height 25
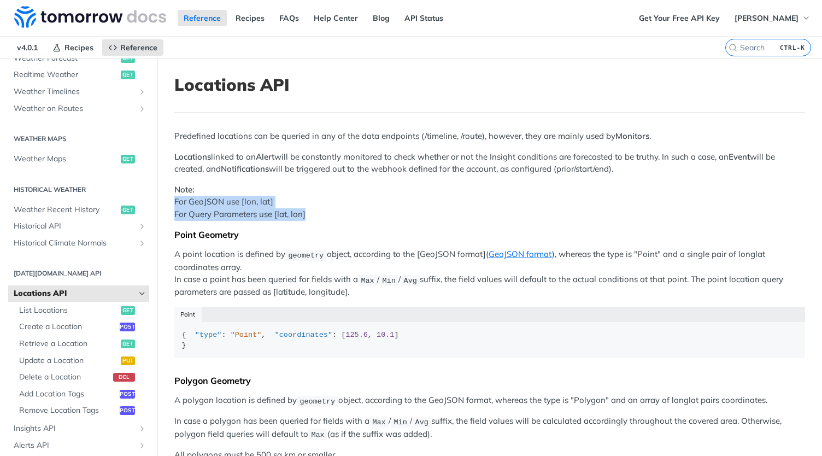
drag, startPoint x: 318, startPoint y: 212, endPoint x: 165, endPoint y: 201, distance: 154.0
click at [165, 201] on article "Locations API Predefined locations can be queried in any of the data endpoints …" at bounding box center [489, 458] width 665 height 800
copy p "For GeoJSON use [lon, lat] For Query Parameters use [lat, lon]"
click at [59, 222] on span "Historical API" at bounding box center [74, 226] width 121 height 11
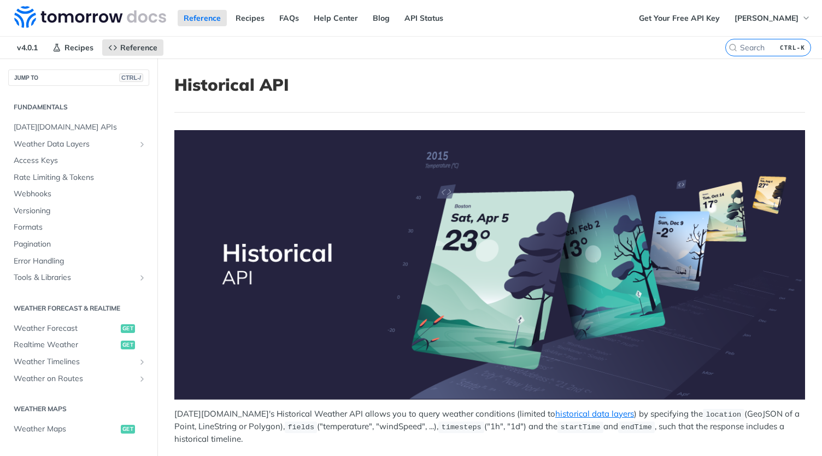
click at [26, 52] on span "v4.0.1" at bounding box center [27, 47] width 33 height 16
click at [27, 48] on span "v4.0.1" at bounding box center [27, 47] width 33 height 16
click at [103, 43] on link "Reference" at bounding box center [132, 47] width 61 height 16
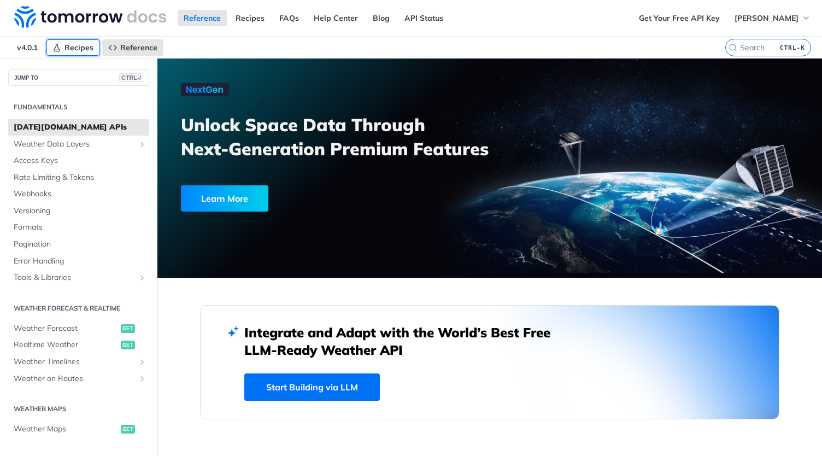
click at [83, 45] on span "Recipes" at bounding box center [79, 48] width 29 height 10
